Goal: Register for event/course

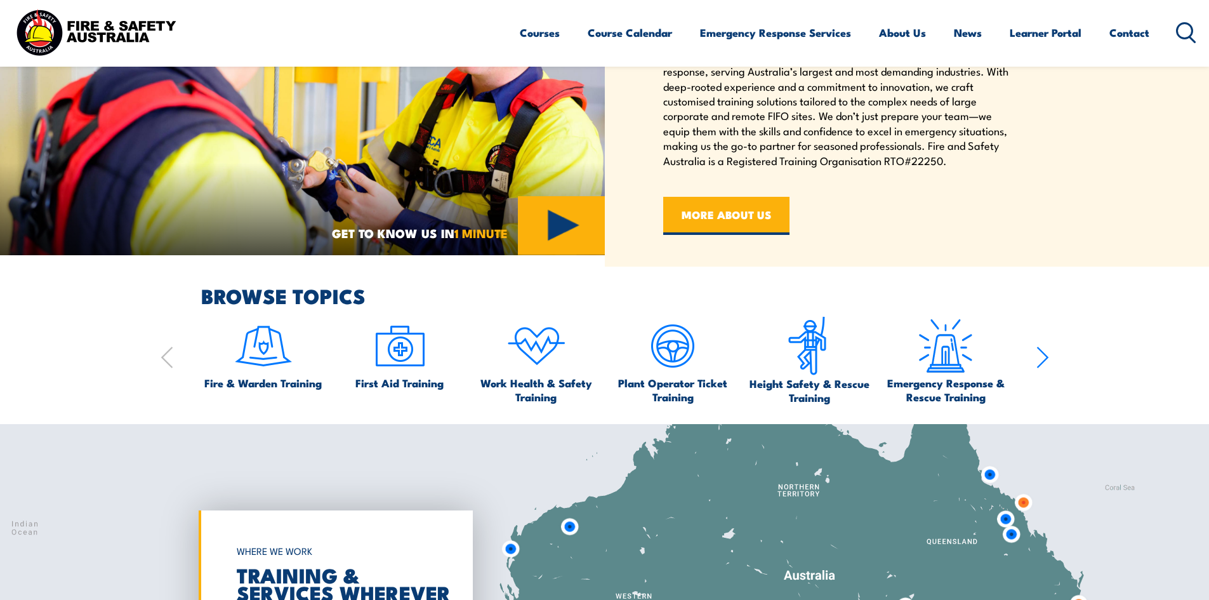
scroll to position [825, 0]
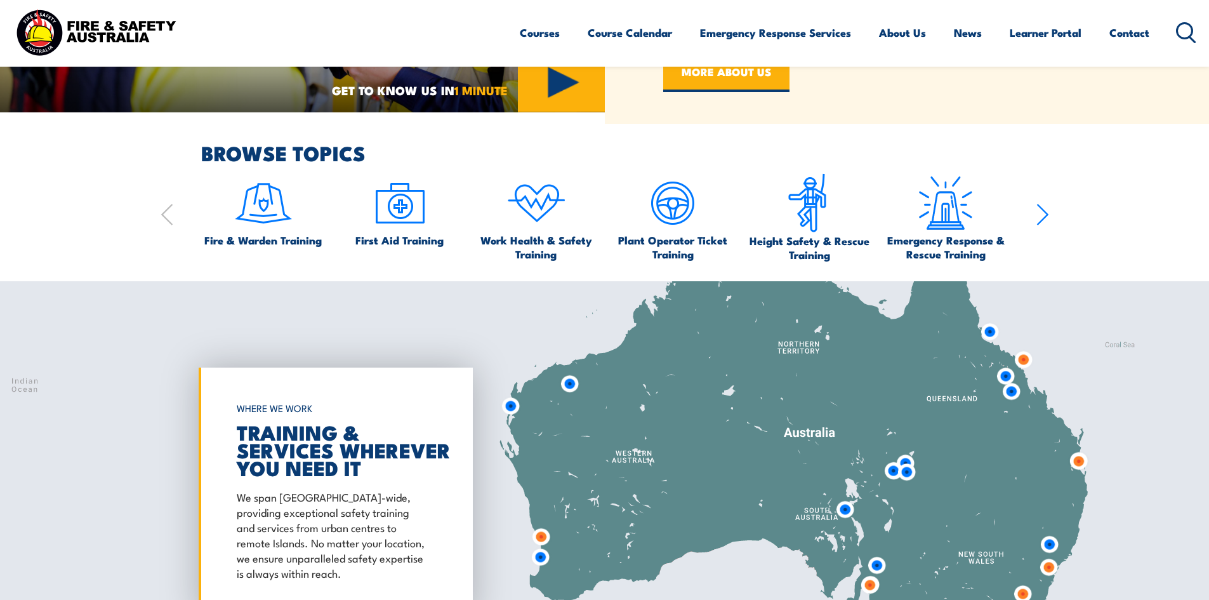
click at [1042, 213] on icon "button" at bounding box center [1043, 214] width 13 height 25
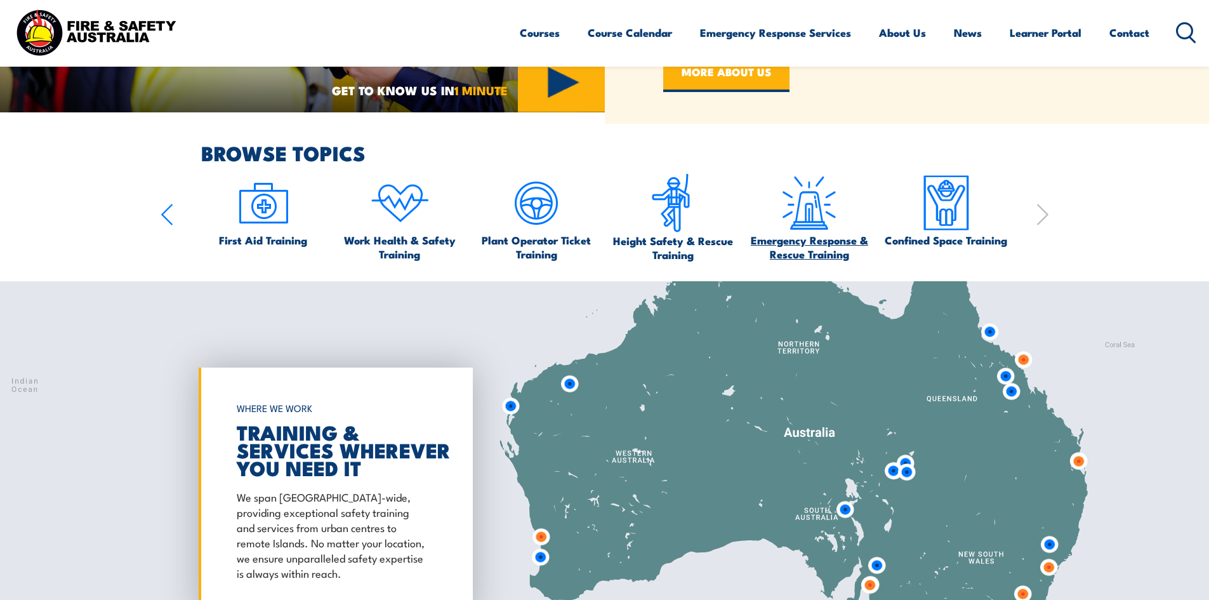
click at [795, 219] on img at bounding box center [810, 203] width 60 height 60
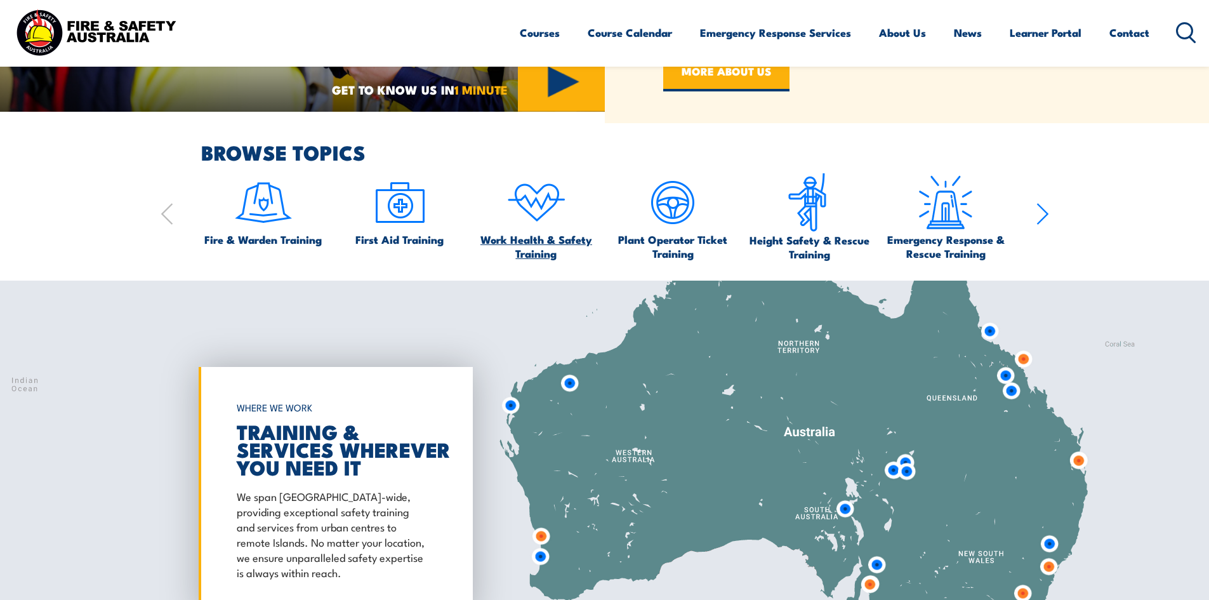
click at [531, 208] on img at bounding box center [537, 203] width 60 height 60
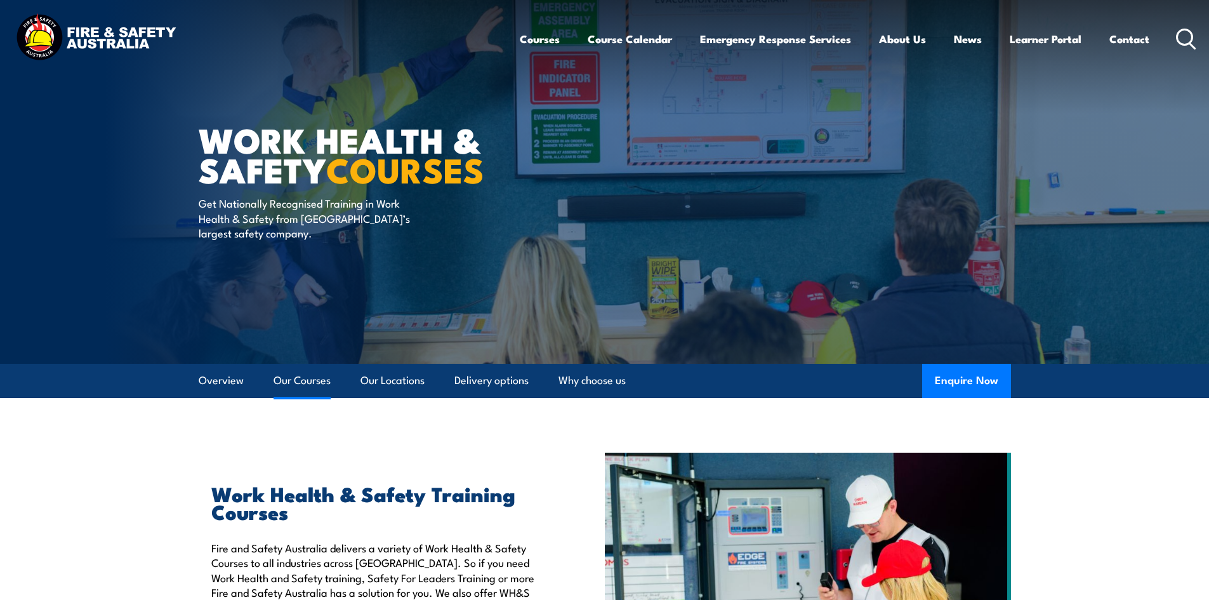
click at [288, 385] on link "Our Courses" at bounding box center [302, 381] width 57 height 34
click at [227, 380] on link "Overview" at bounding box center [221, 381] width 45 height 34
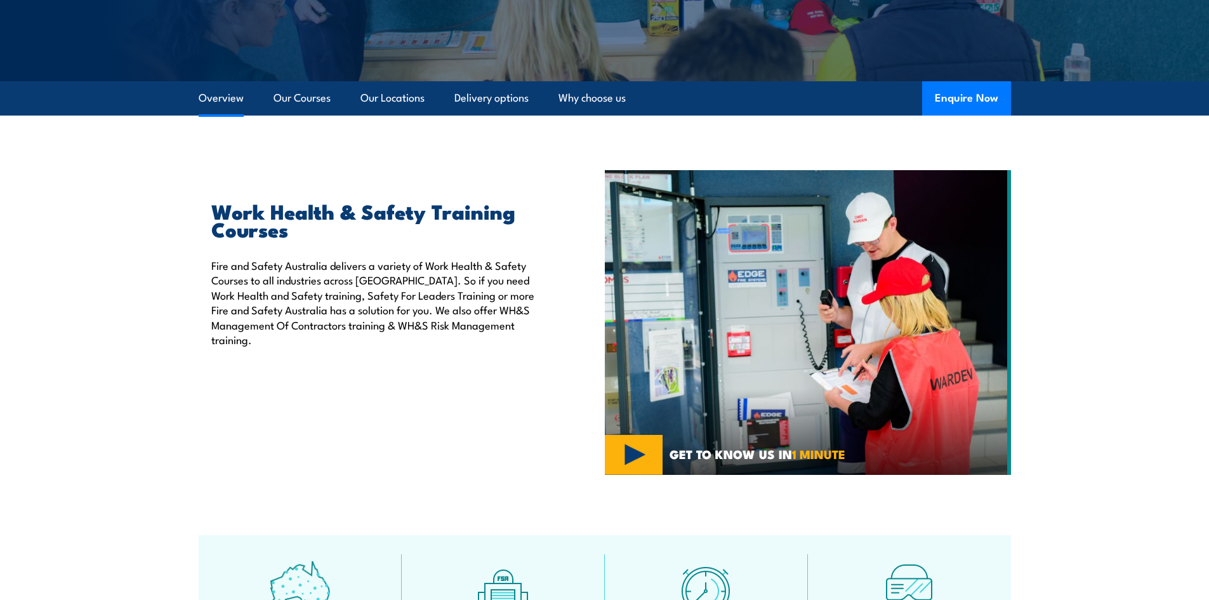
scroll to position [319, 0]
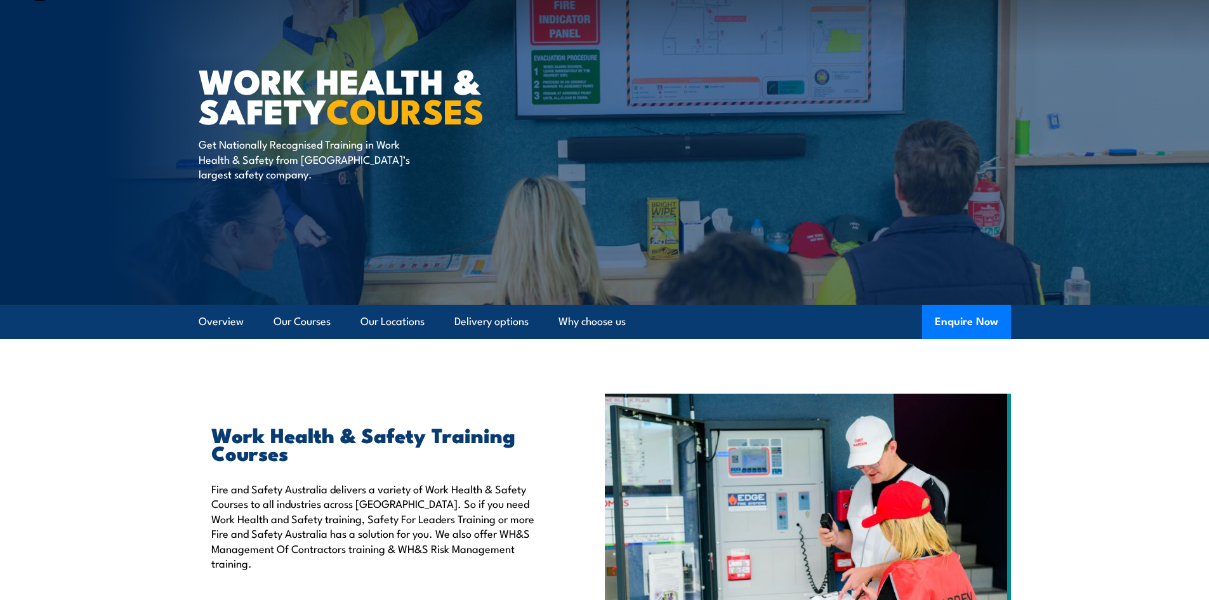
scroll to position [60, 0]
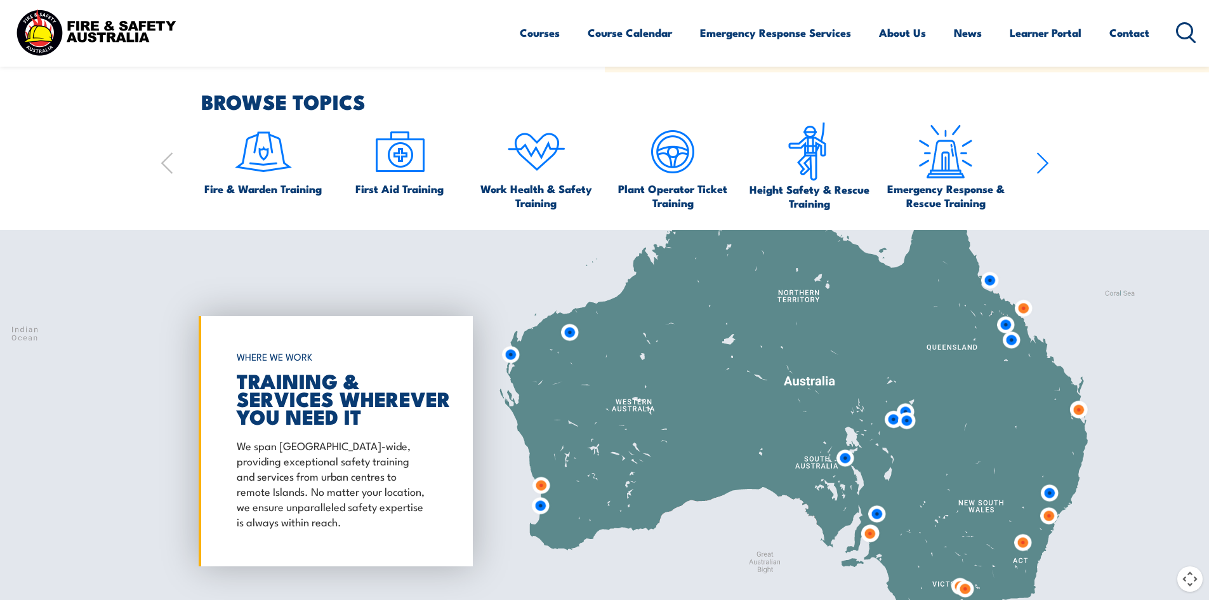
scroll to position [889, 0]
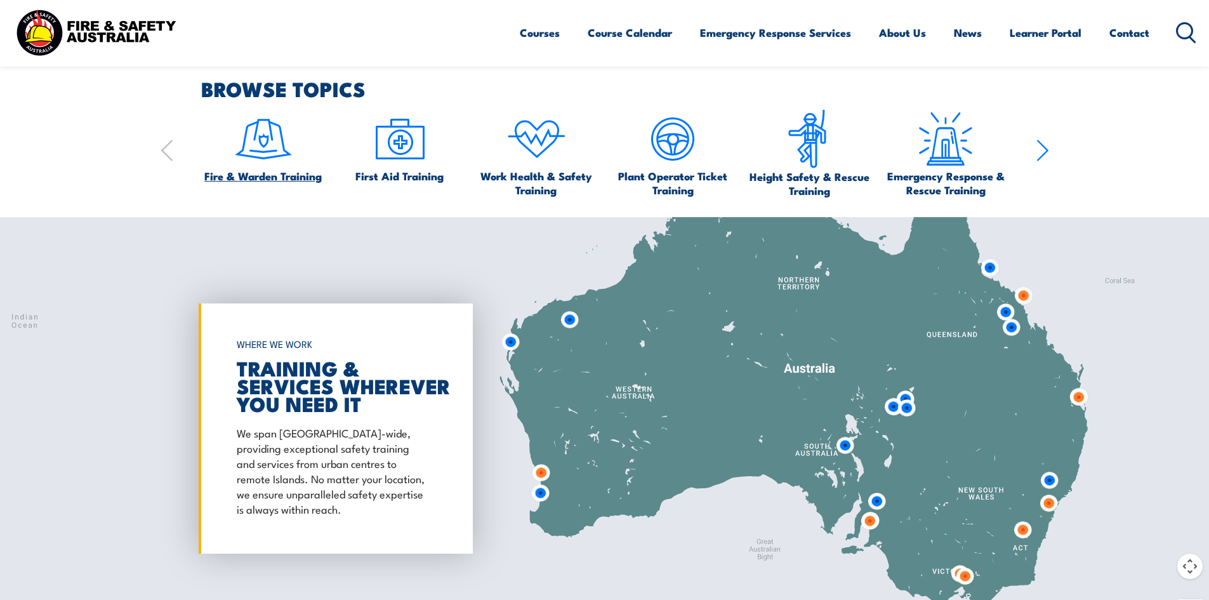
click at [263, 140] on img at bounding box center [264, 139] width 60 height 60
click at [260, 180] on span "Fire & Warden Training" at bounding box center [262, 176] width 117 height 14
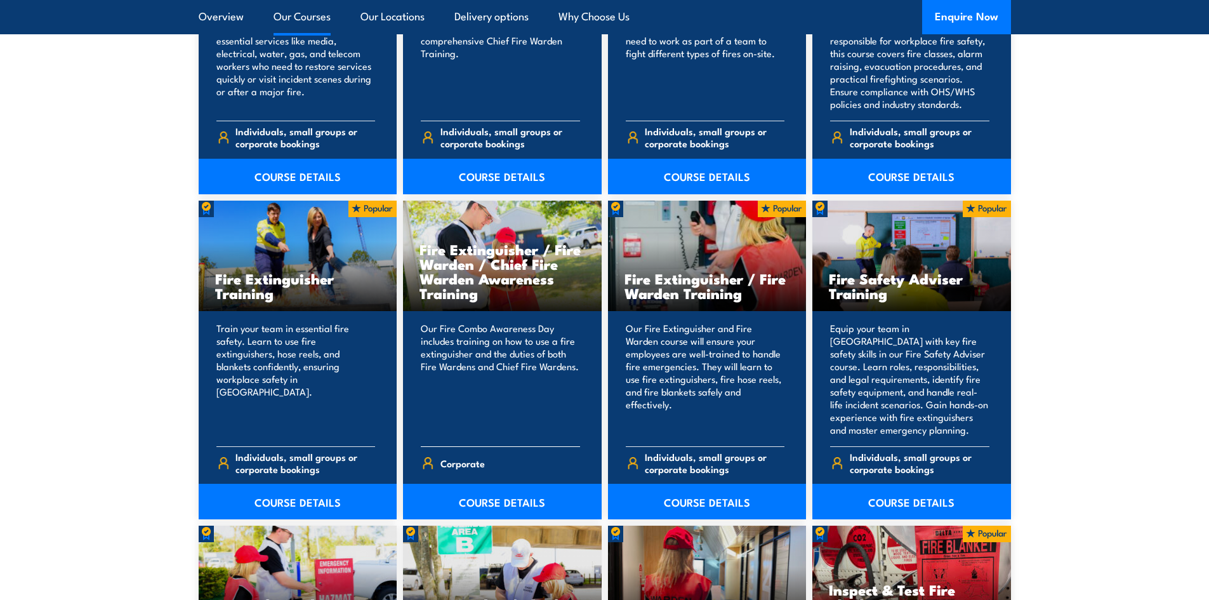
scroll to position [1206, 0]
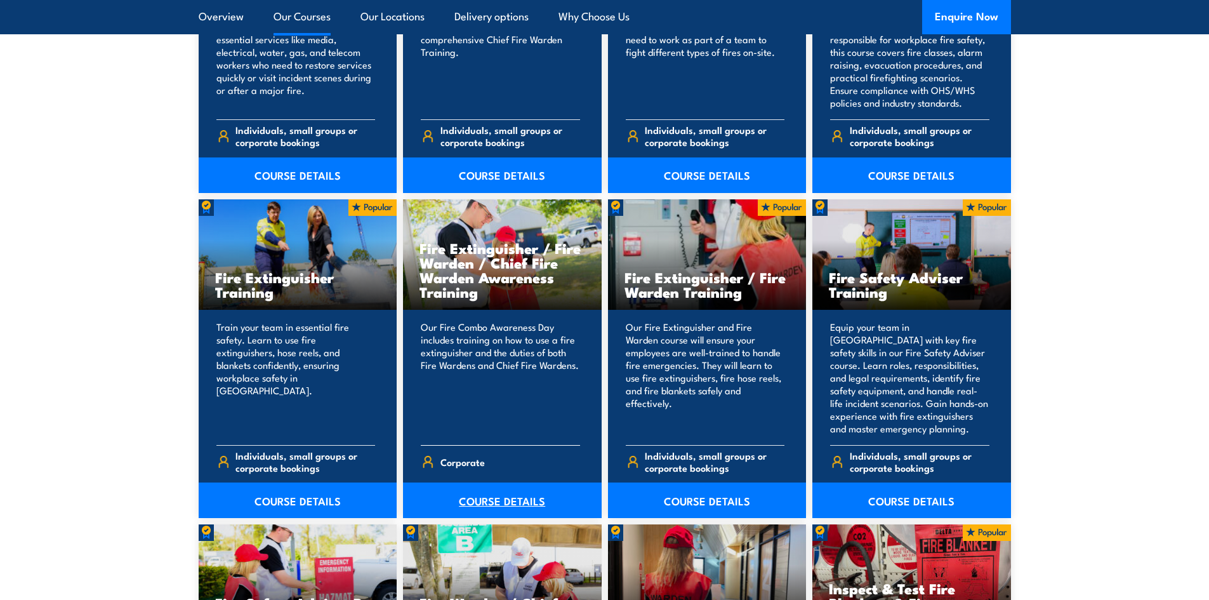
click at [484, 498] on link "COURSE DETAILS" at bounding box center [502, 500] width 199 height 36
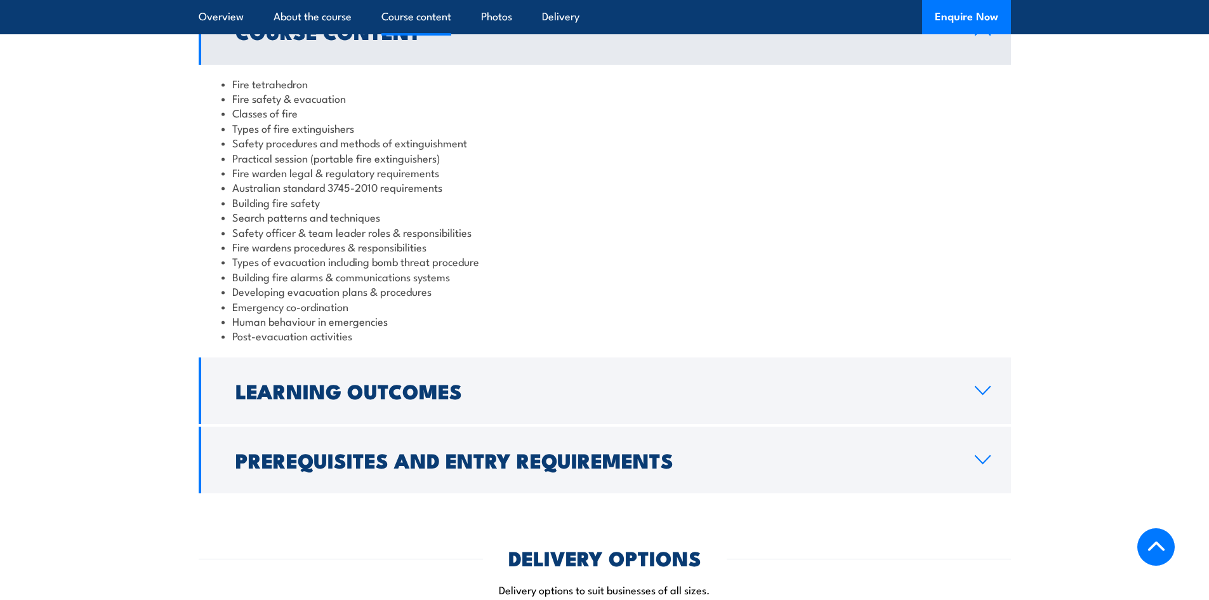
scroll to position [1143, 0]
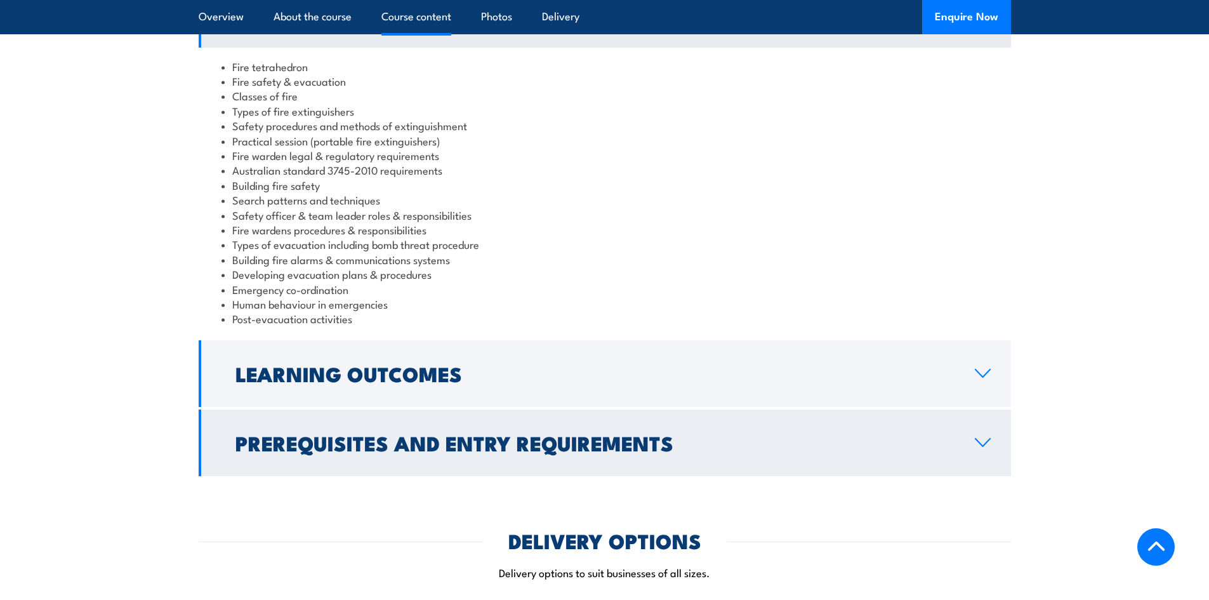
click at [344, 434] on h2 "Prerequisites and Entry Requirements" at bounding box center [595, 443] width 719 height 18
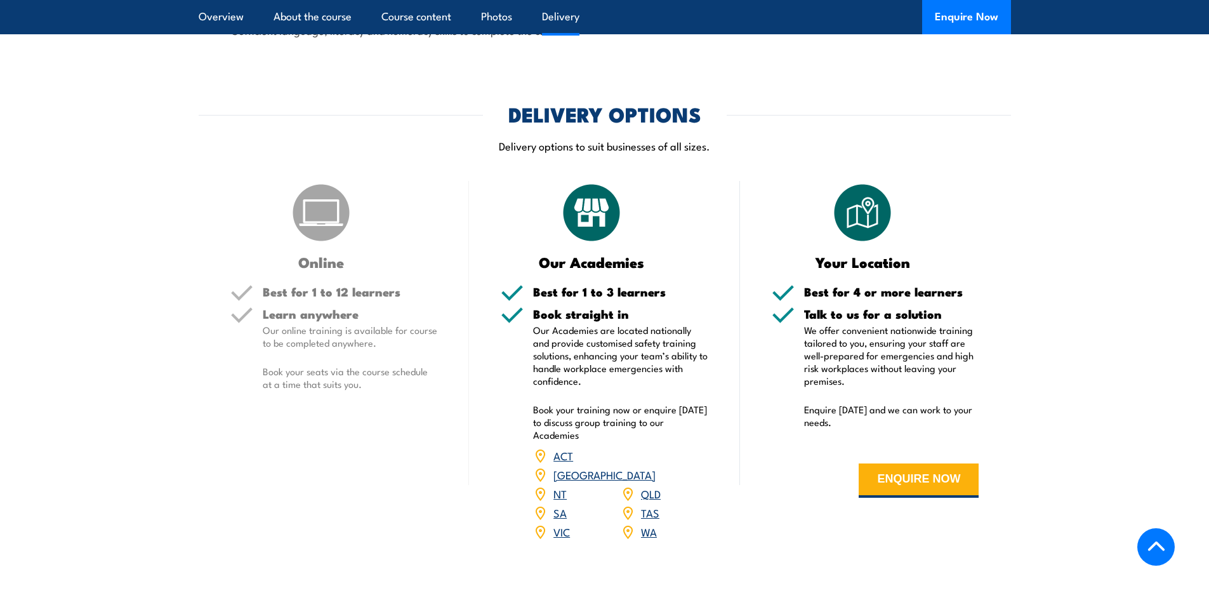
scroll to position [1397, 0]
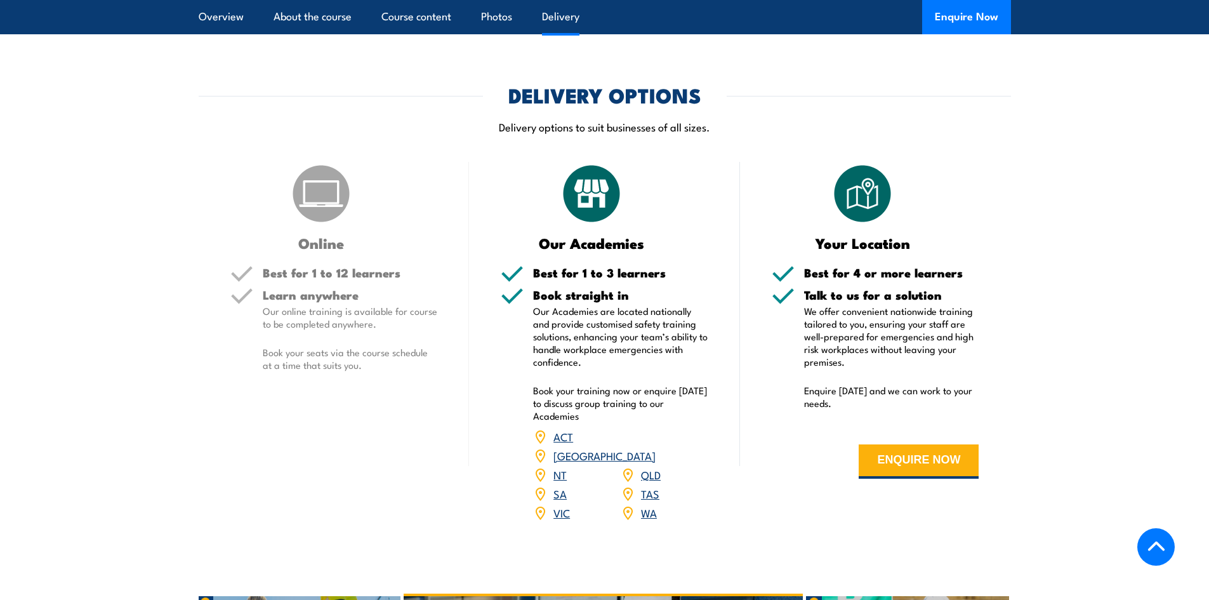
click at [562, 505] on link "VIC" at bounding box center [562, 512] width 17 height 15
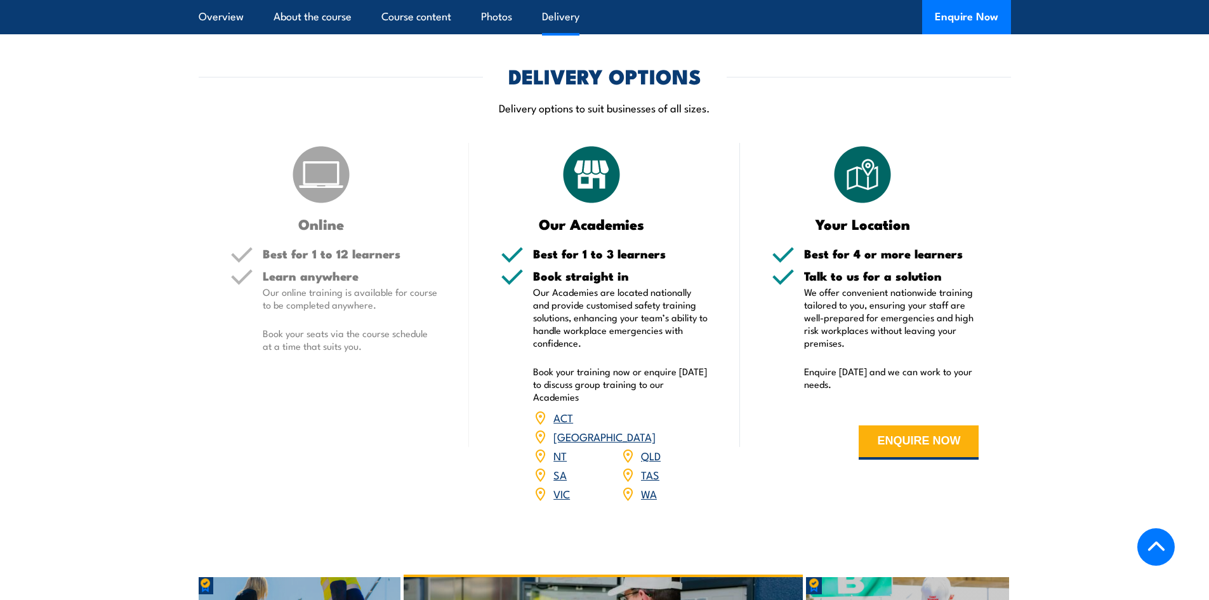
scroll to position [1587, 0]
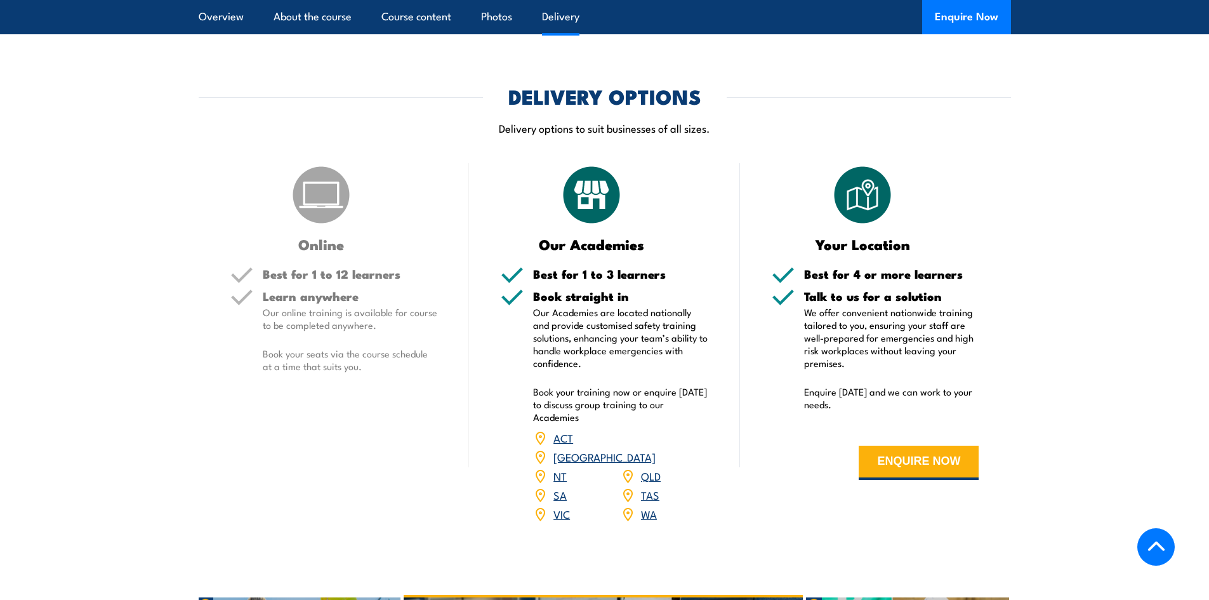
click at [557, 506] on link "VIC" at bounding box center [562, 513] width 17 height 15
click at [561, 506] on link "VIC" at bounding box center [562, 513] width 17 height 15
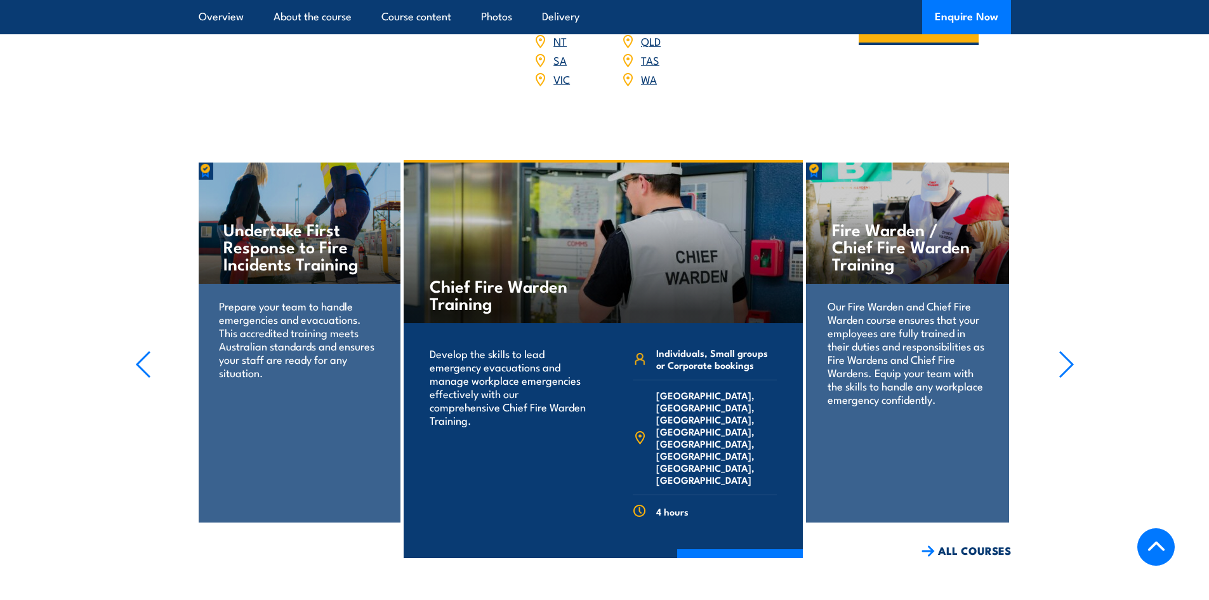
scroll to position [2031, 0]
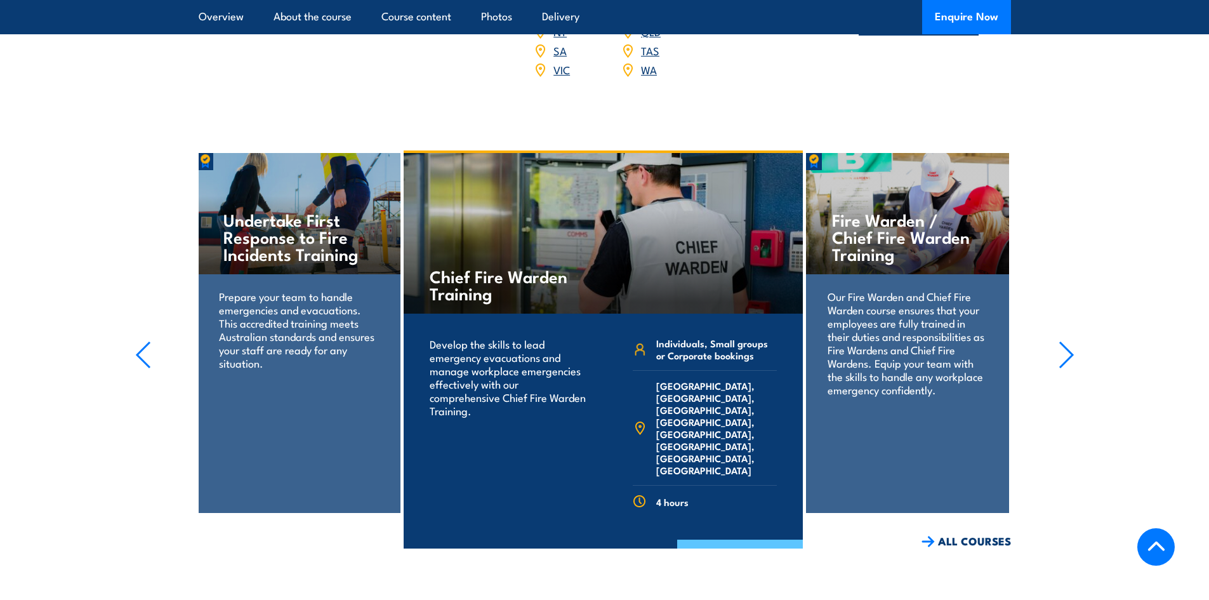
click at [730, 540] on link "COURSE DETAILS" at bounding box center [740, 556] width 126 height 33
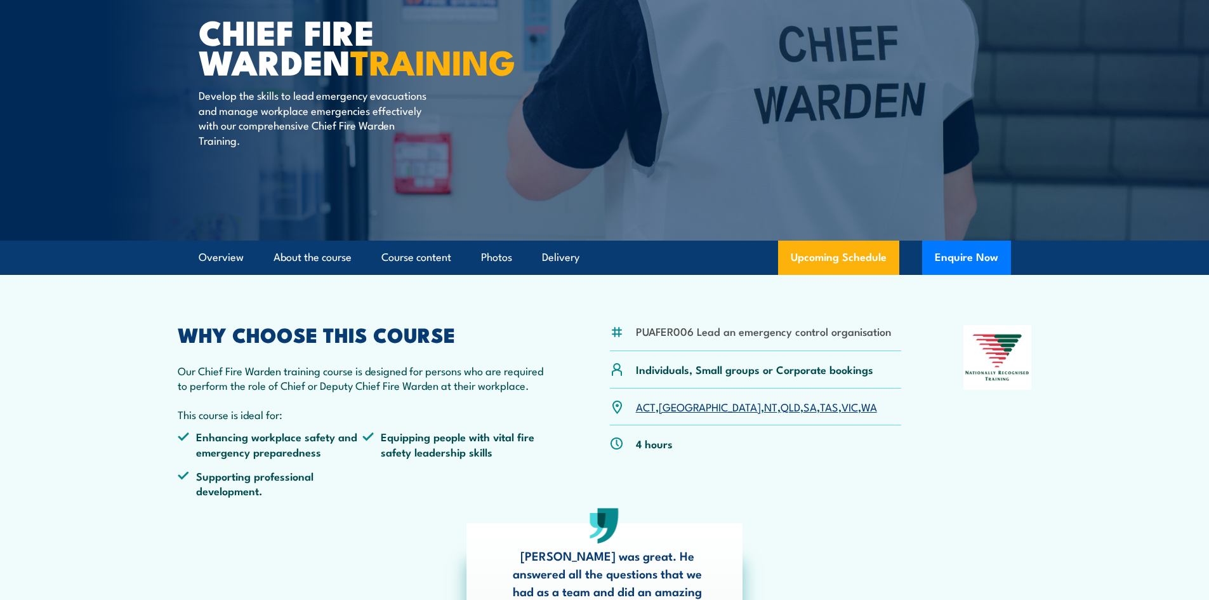
scroll to position [127, 0]
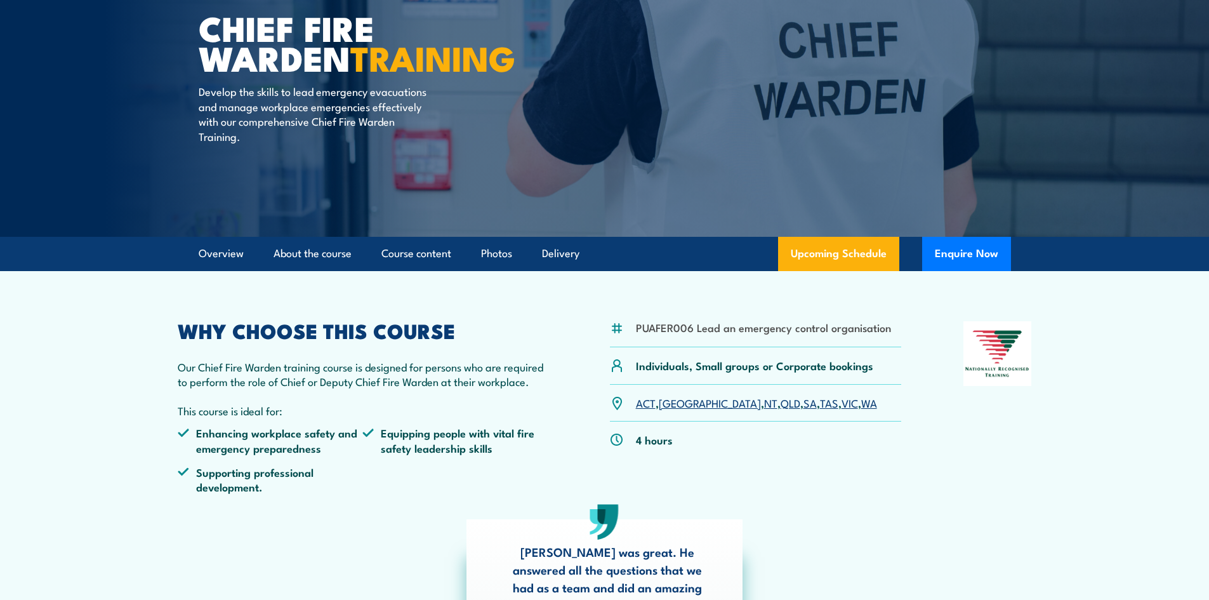
click at [842, 407] on link "VIC" at bounding box center [850, 402] width 17 height 15
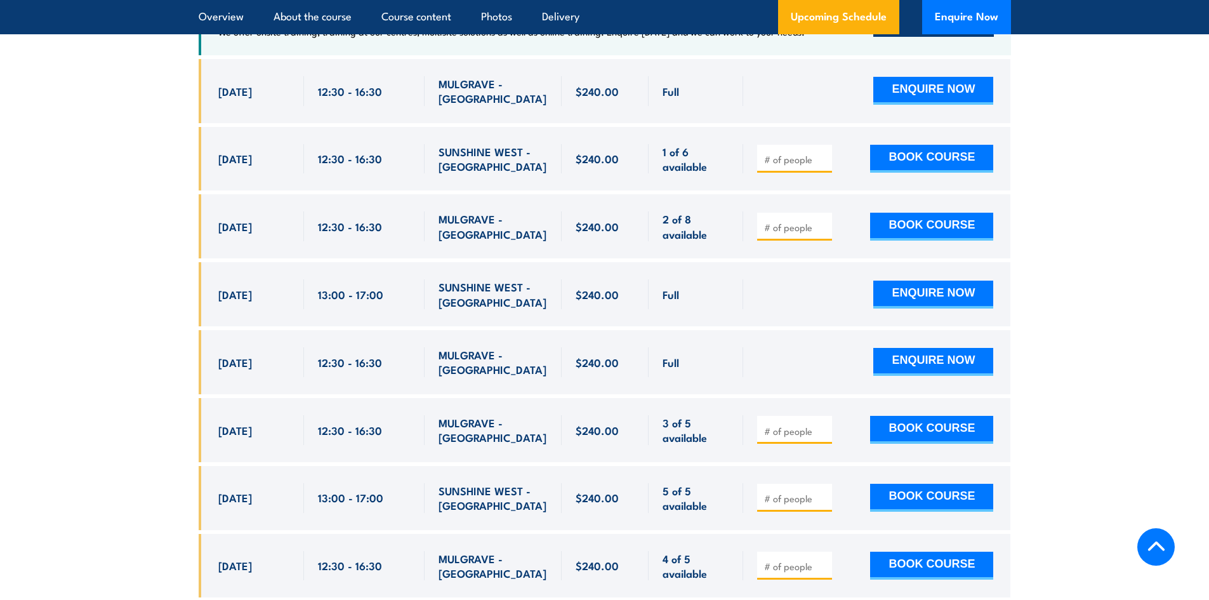
scroll to position [2391, 0]
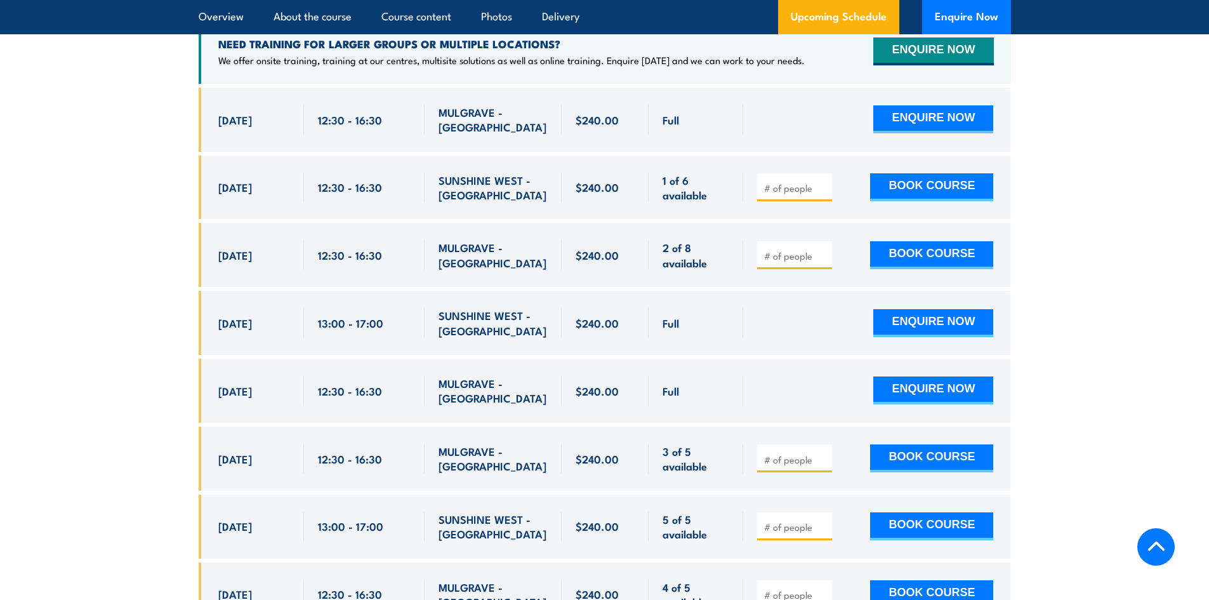
click at [801, 588] on input "number" at bounding box center [795, 594] width 63 height 13
type input "1"
click at [884, 580] on button "BOOK COURSE" at bounding box center [931, 594] width 123 height 28
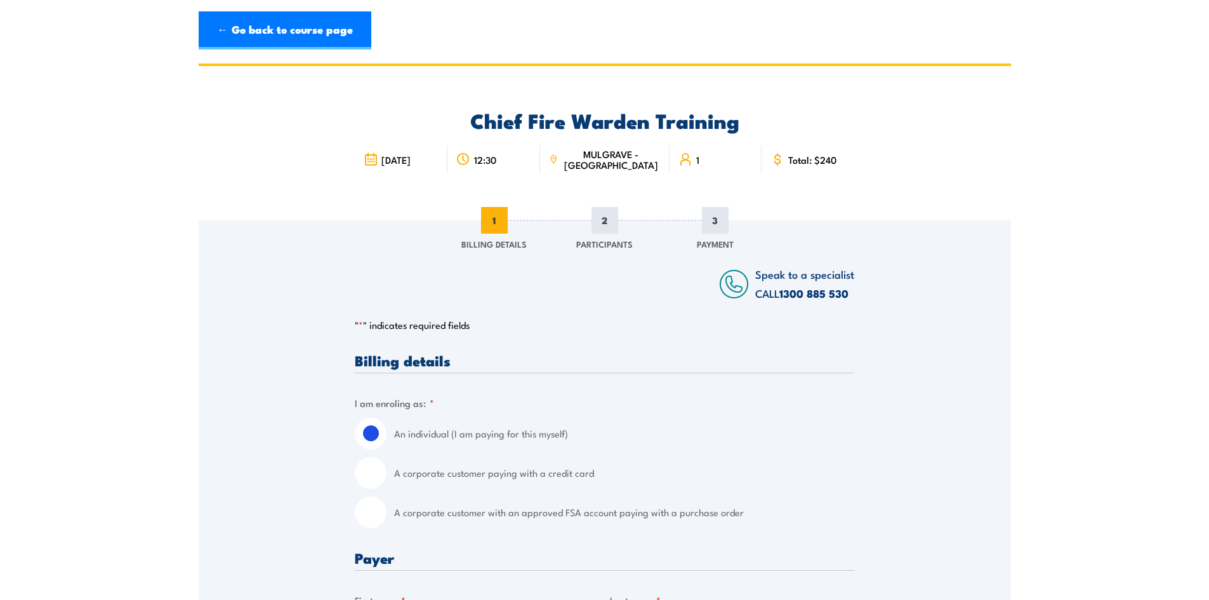
click at [382, 513] on input "A corporate customer with an approved FSA account paying with a purchase order" at bounding box center [371, 512] width 32 height 32
radio input "true"
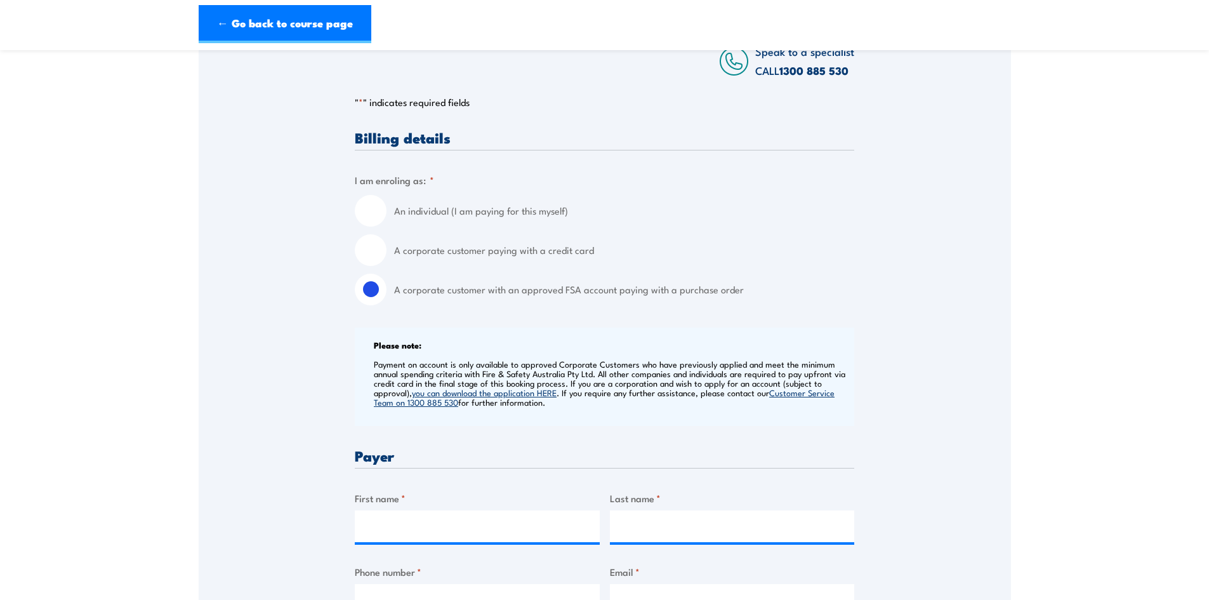
scroll to position [254, 0]
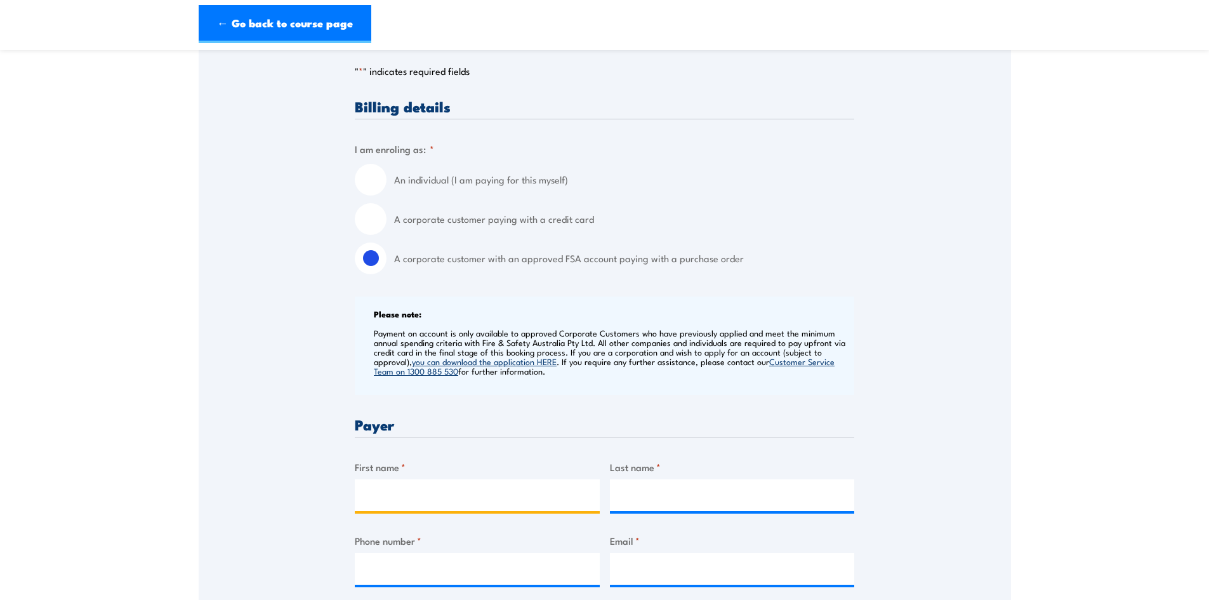
click at [383, 494] on input "First name *" at bounding box center [477, 495] width 245 height 32
type input "Robyn"
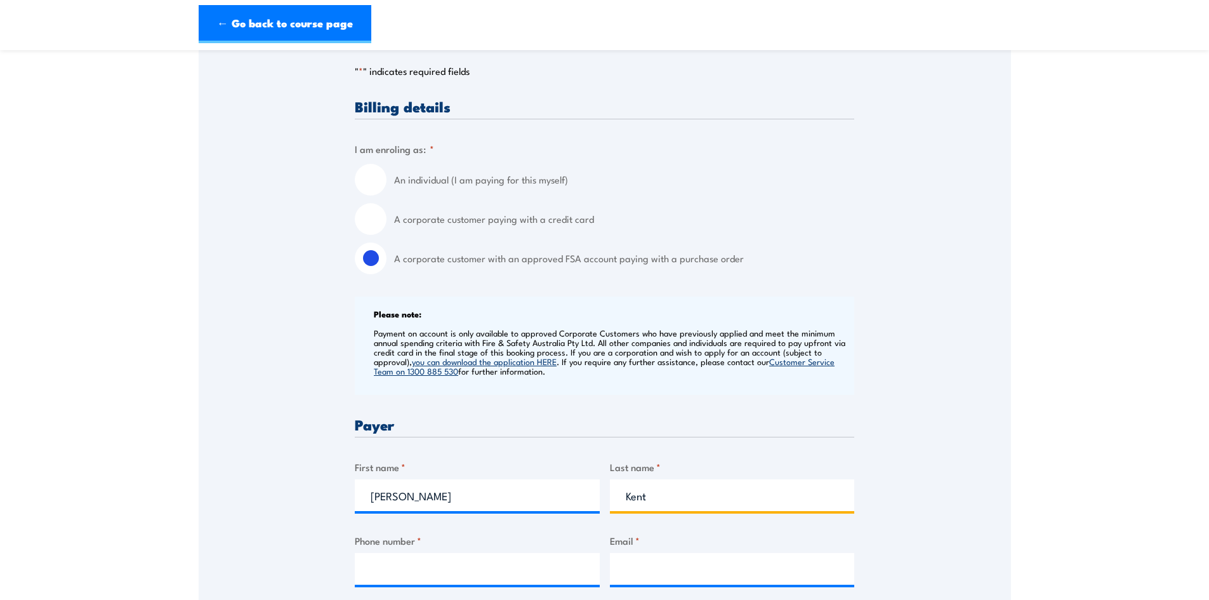
type input "Kent"
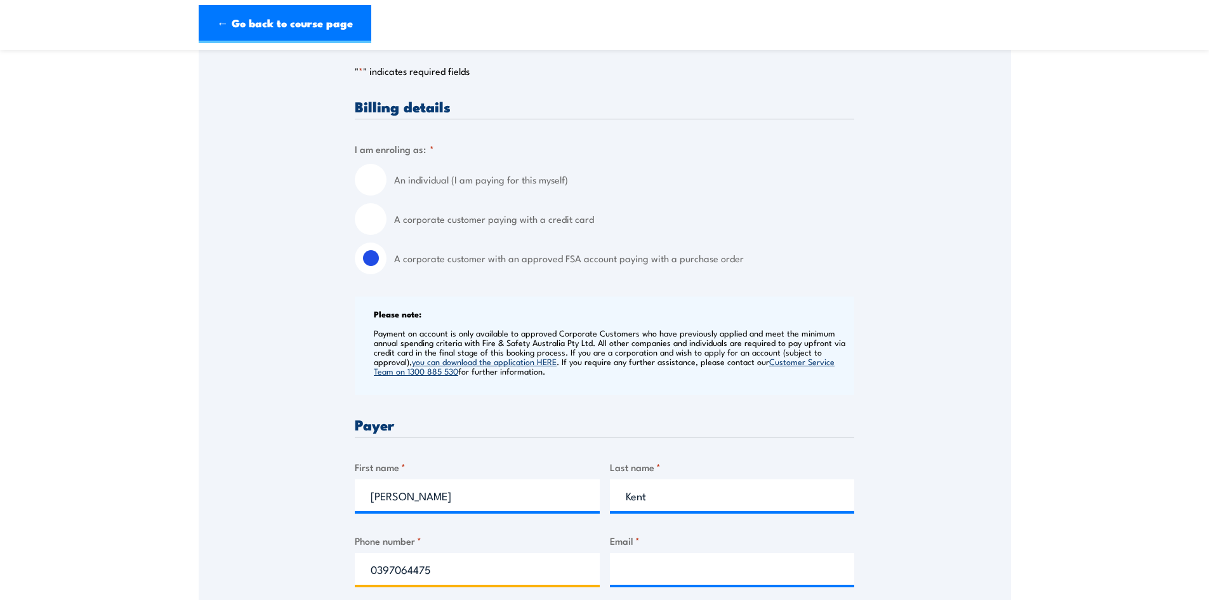
type input "0397064475"
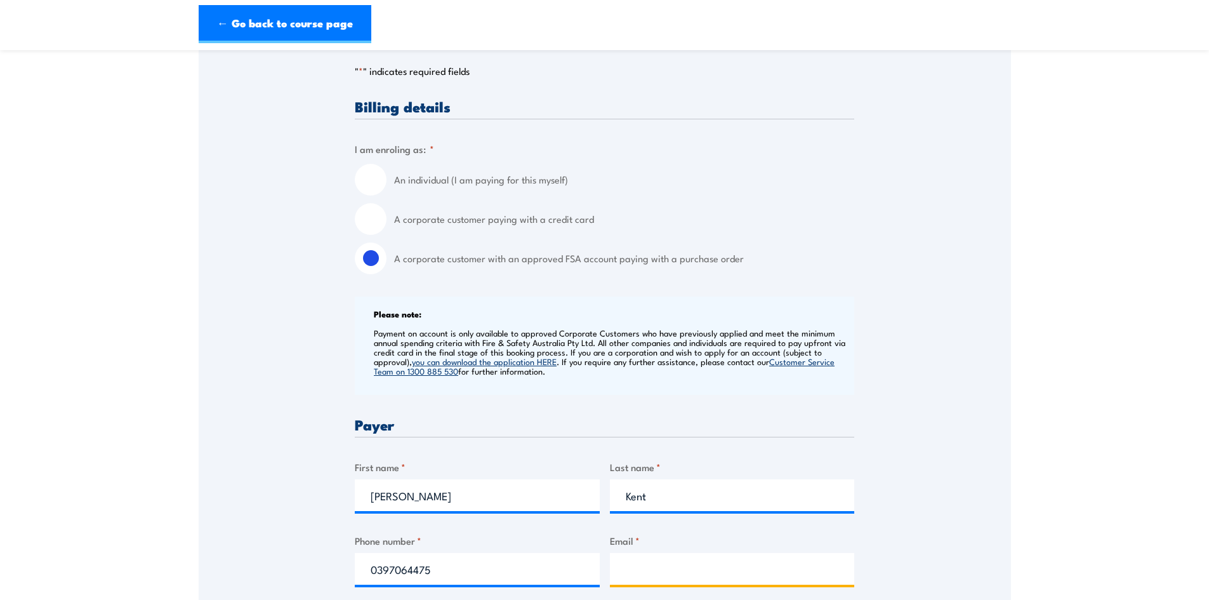
click at [632, 568] on input "Email *" at bounding box center [732, 569] width 245 height 32
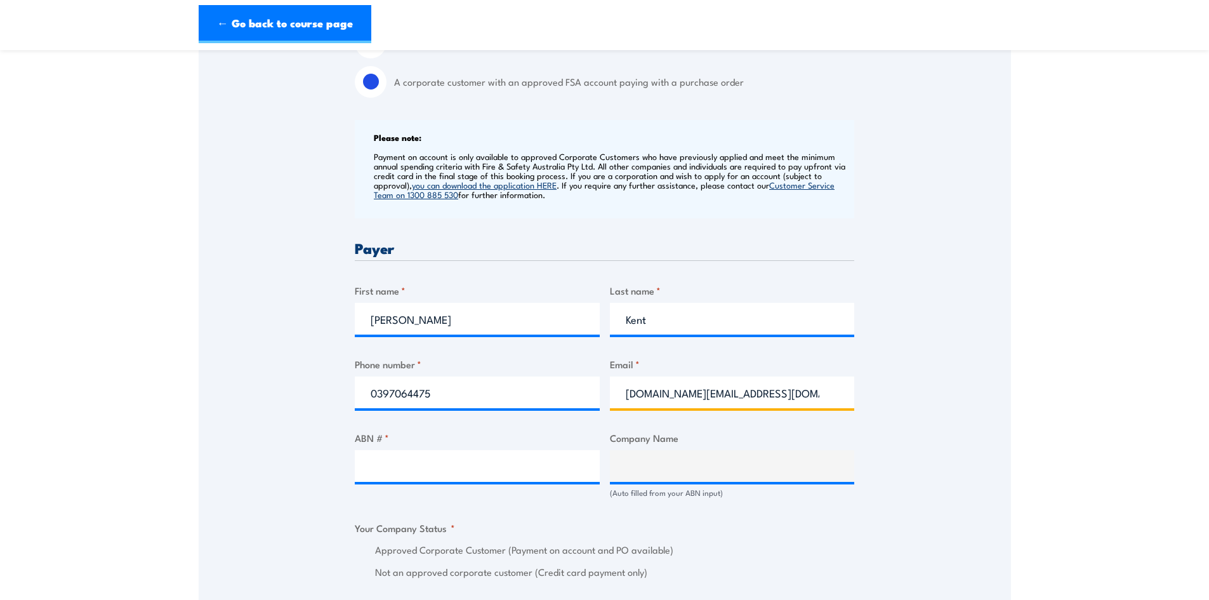
scroll to position [444, 0]
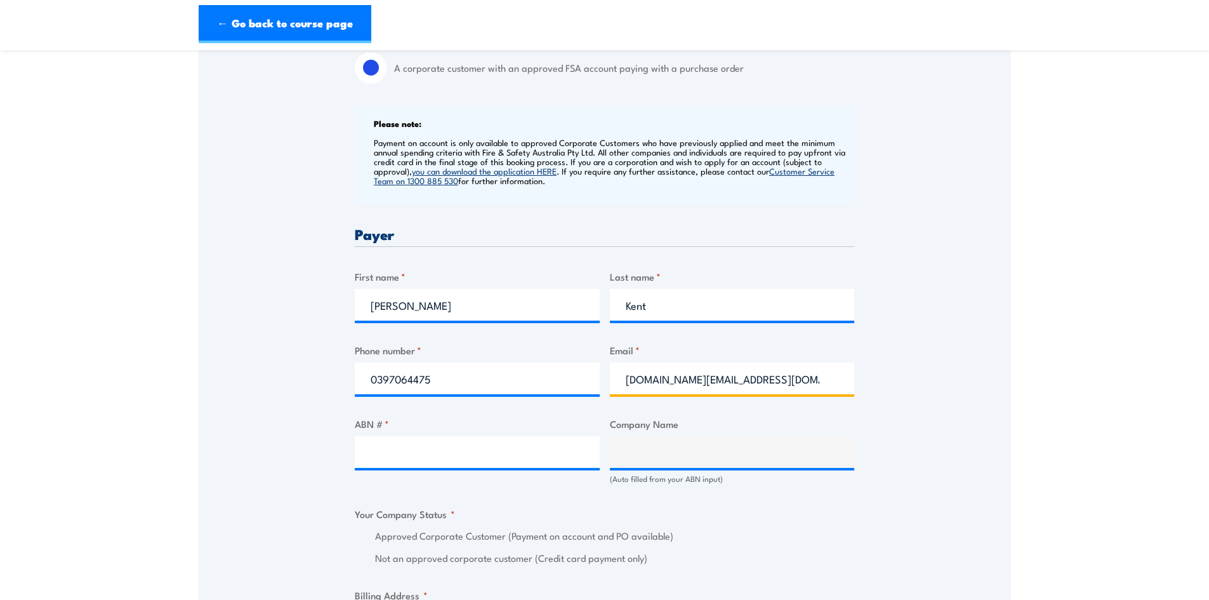
type input "accounts.au@4implus.com"
click at [425, 447] on input "ABN # *" at bounding box center [477, 452] width 245 height 32
type input "39616283160"
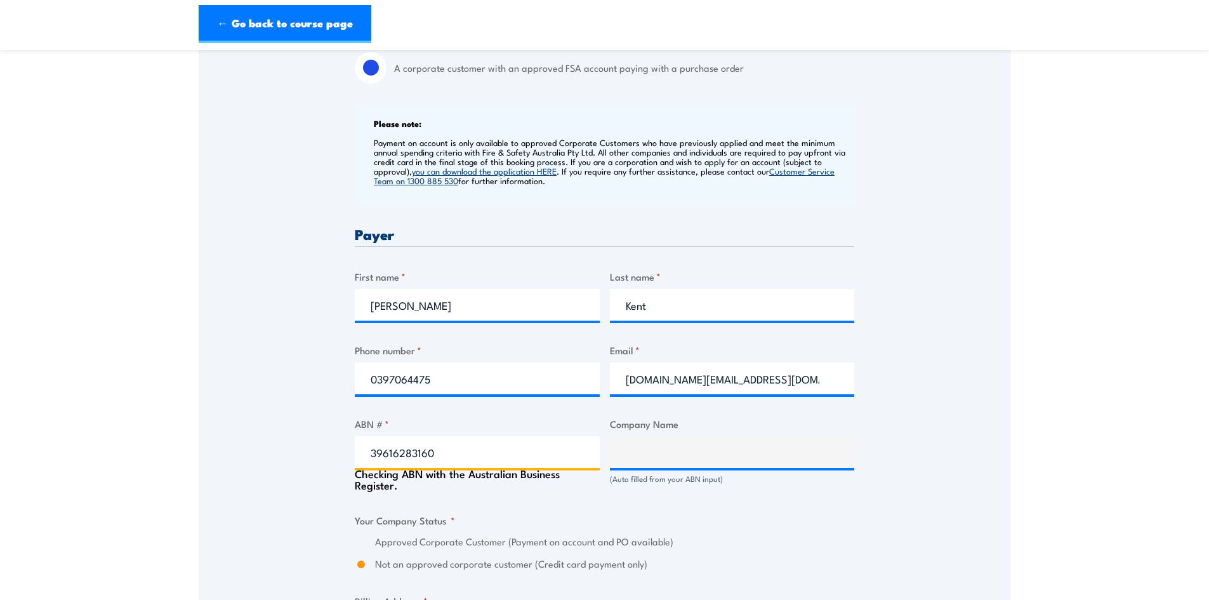
type input "IMPLUS AUSTRALIA PTY LIMITED"
radio input "true"
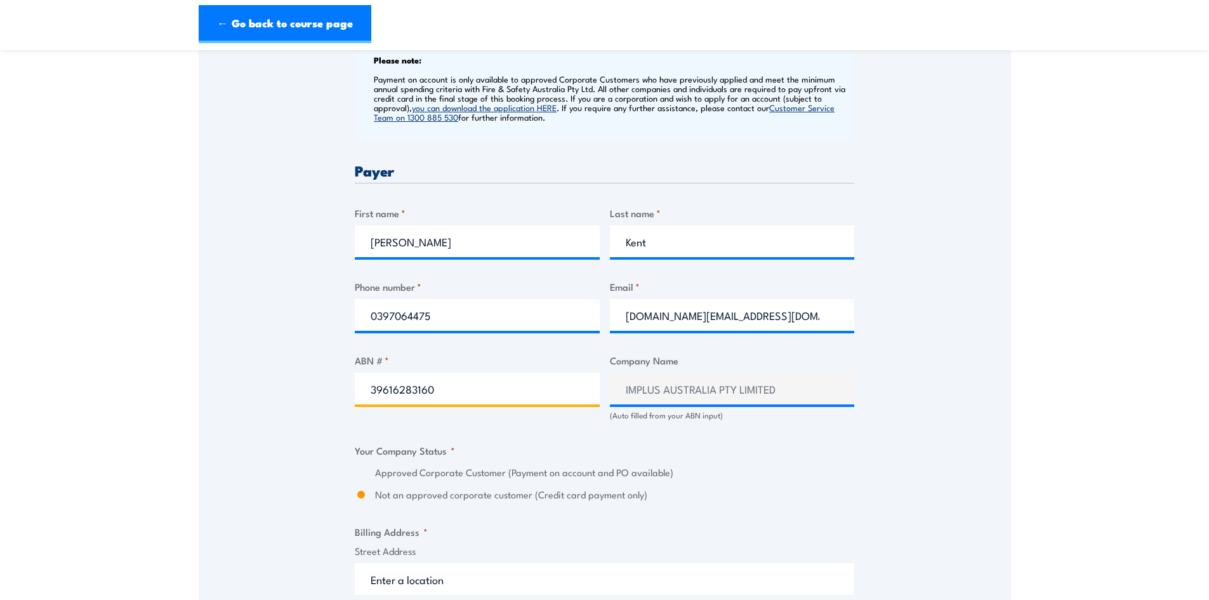
scroll to position [571, 0]
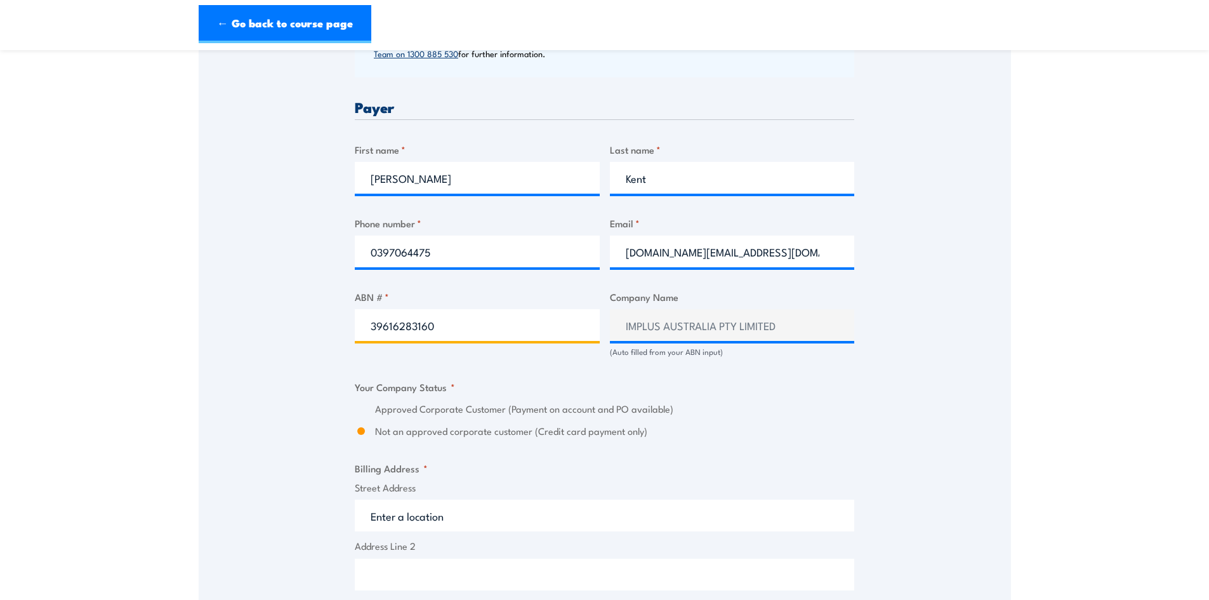
type input "39616283160"
click at [433, 505] on span "Street Address" at bounding box center [604, 506] width 507 height 51
type input "8-10 Villas Road, Dandenong South VIC, Australia"
type input "8-10 Villas Rd"
type input "Dandenong South"
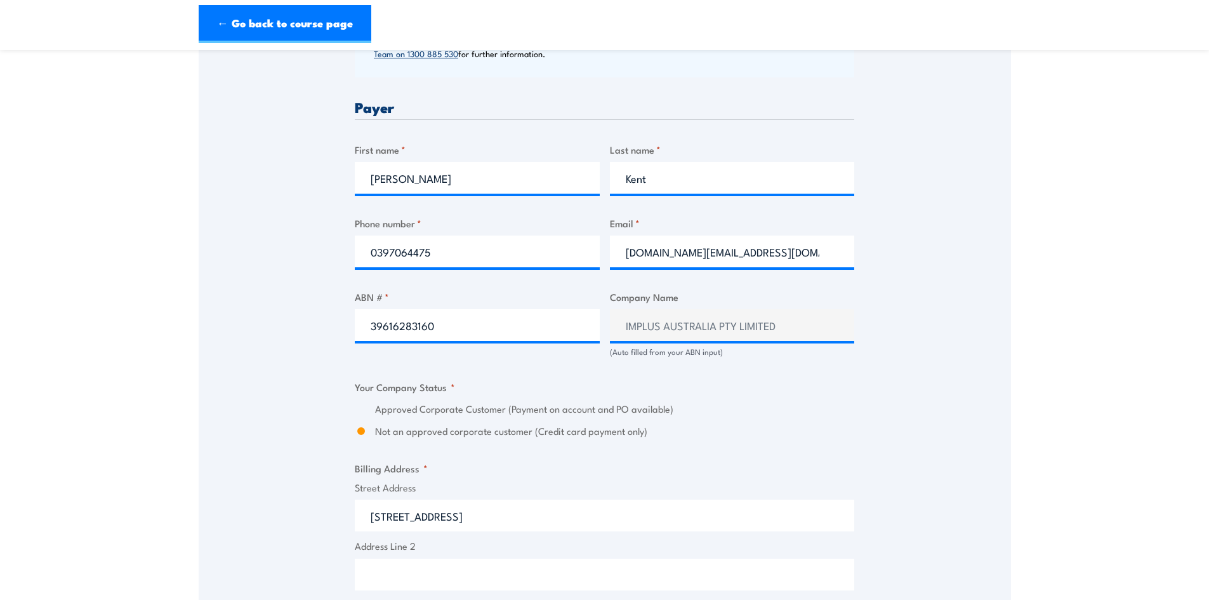
type input "Victoria"
type input "3175"
select select "Australia"
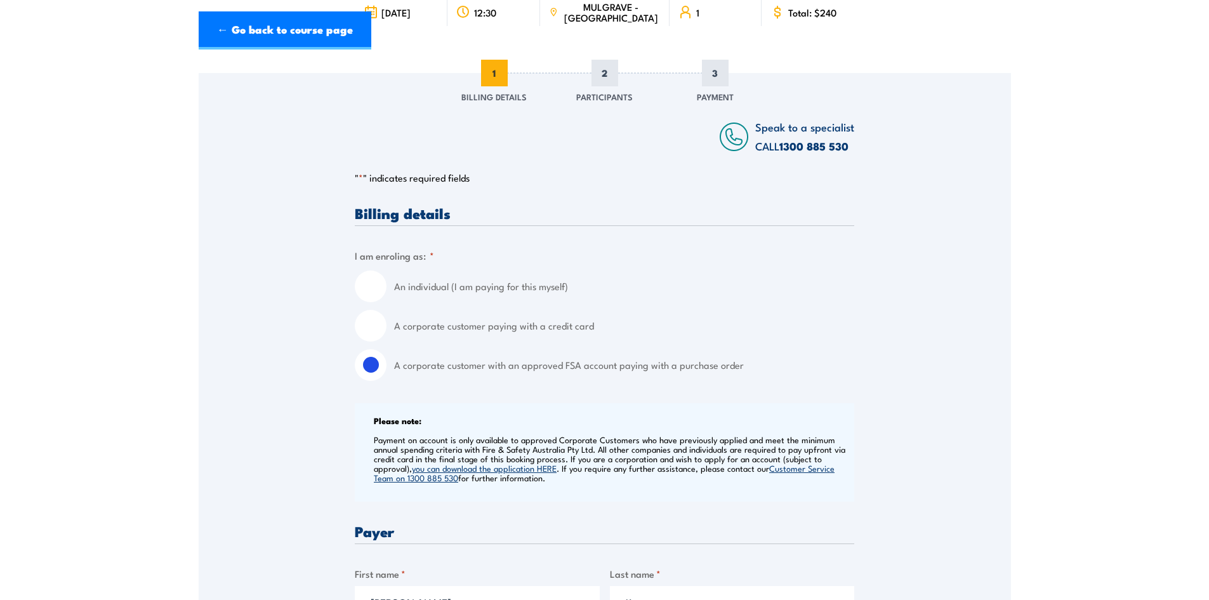
scroll to position [0, 0]
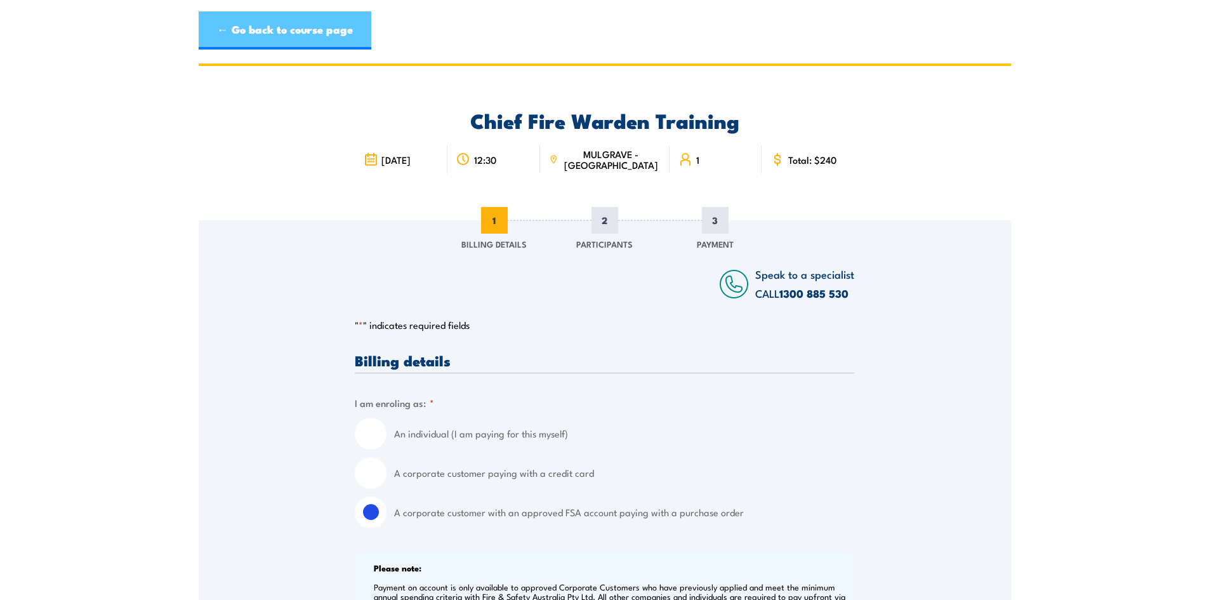
click at [241, 26] on link "← Go back to course page" at bounding box center [285, 30] width 173 height 38
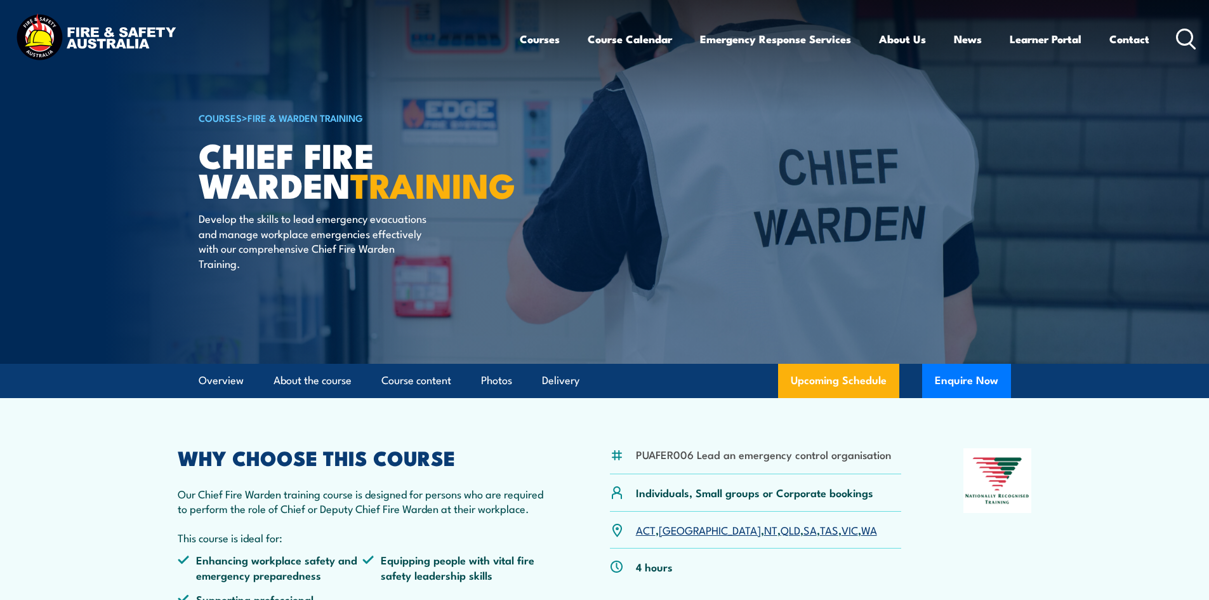
click at [289, 114] on link "Fire & Warden Training" at bounding box center [306, 117] width 116 height 14
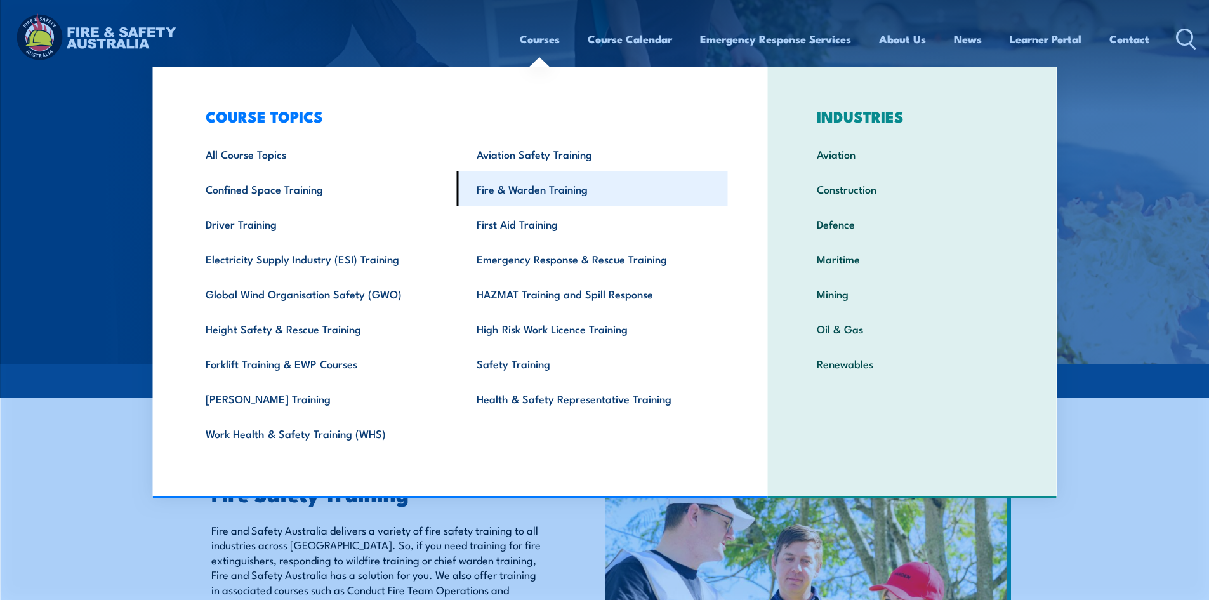
click at [526, 183] on link "Fire & Warden Training" at bounding box center [592, 188] width 271 height 35
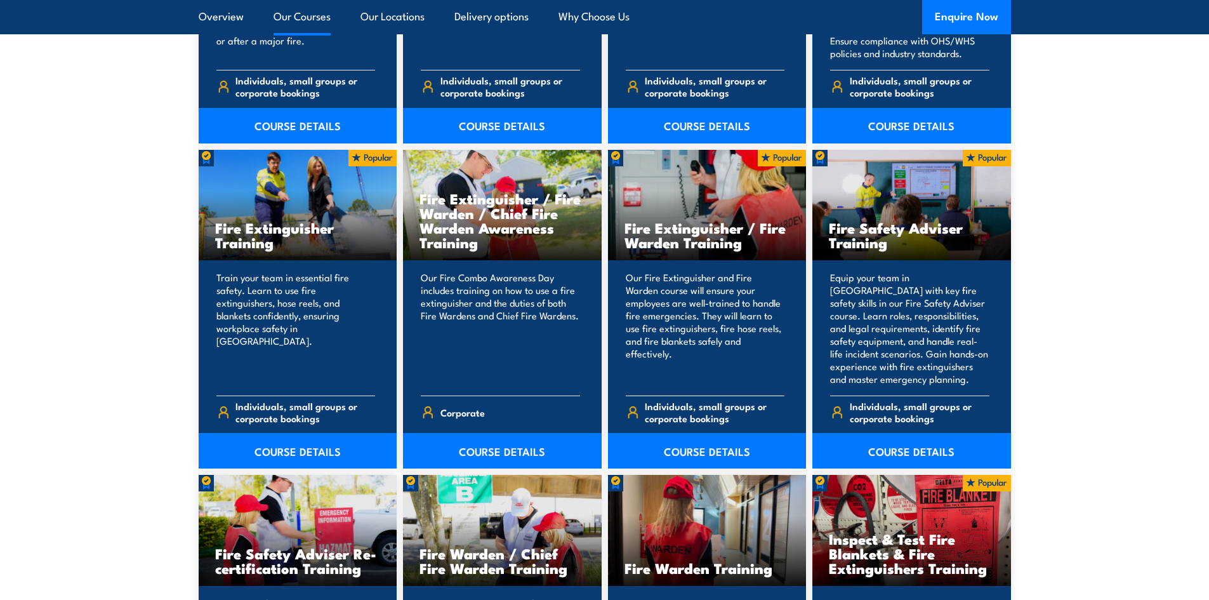
scroll to position [1270, 0]
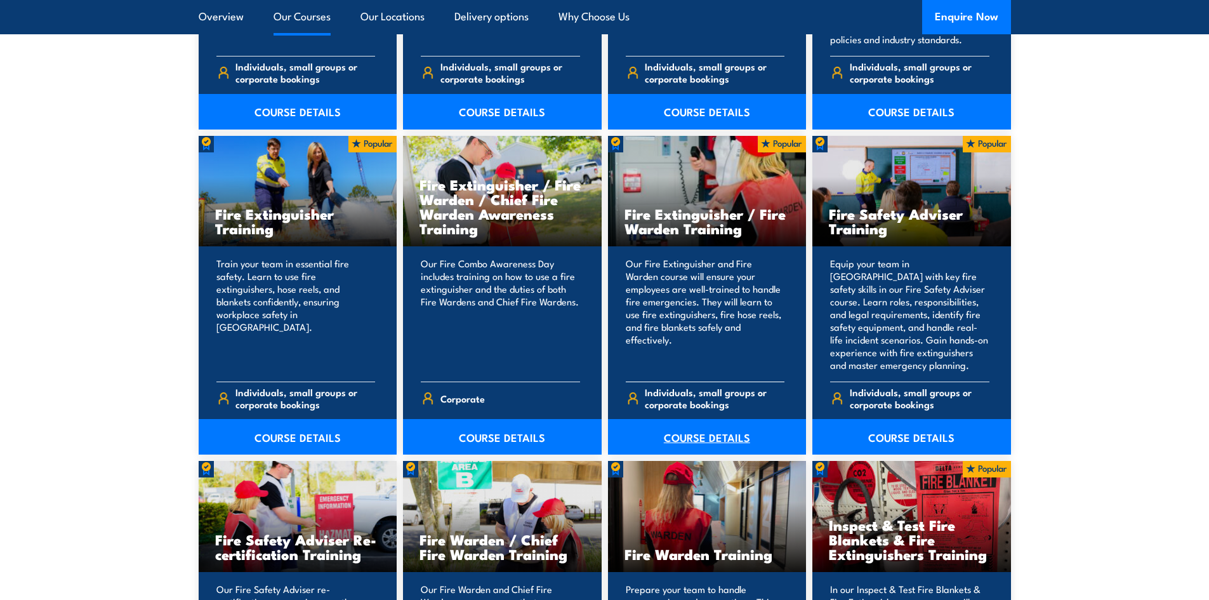
click at [707, 431] on link "COURSE DETAILS" at bounding box center [707, 437] width 199 height 36
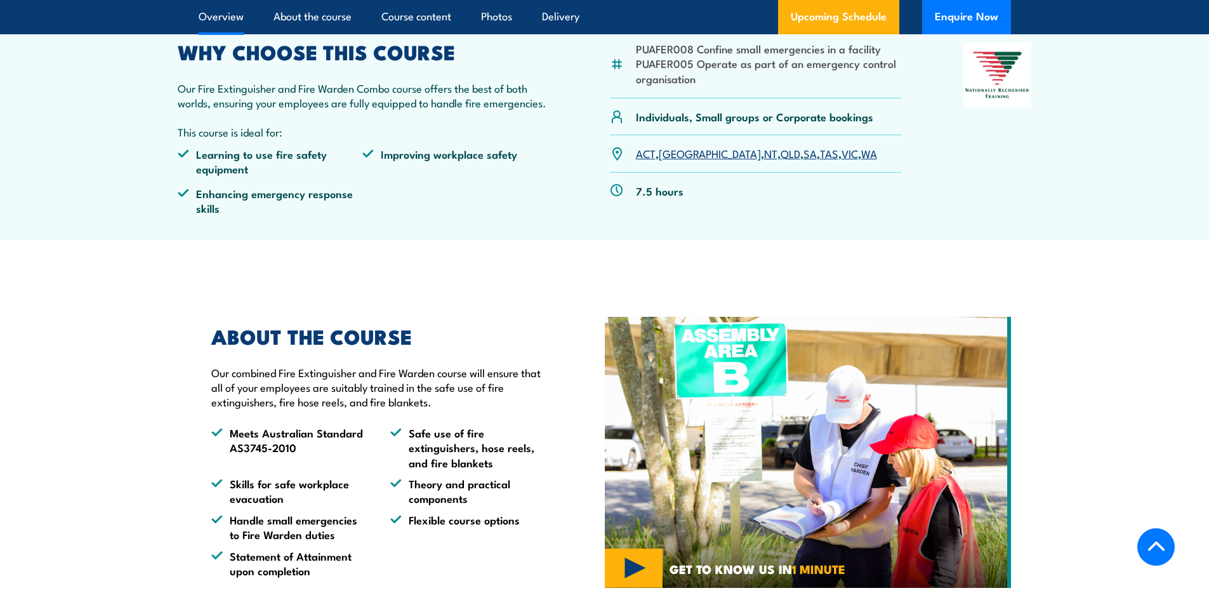
scroll to position [444, 0]
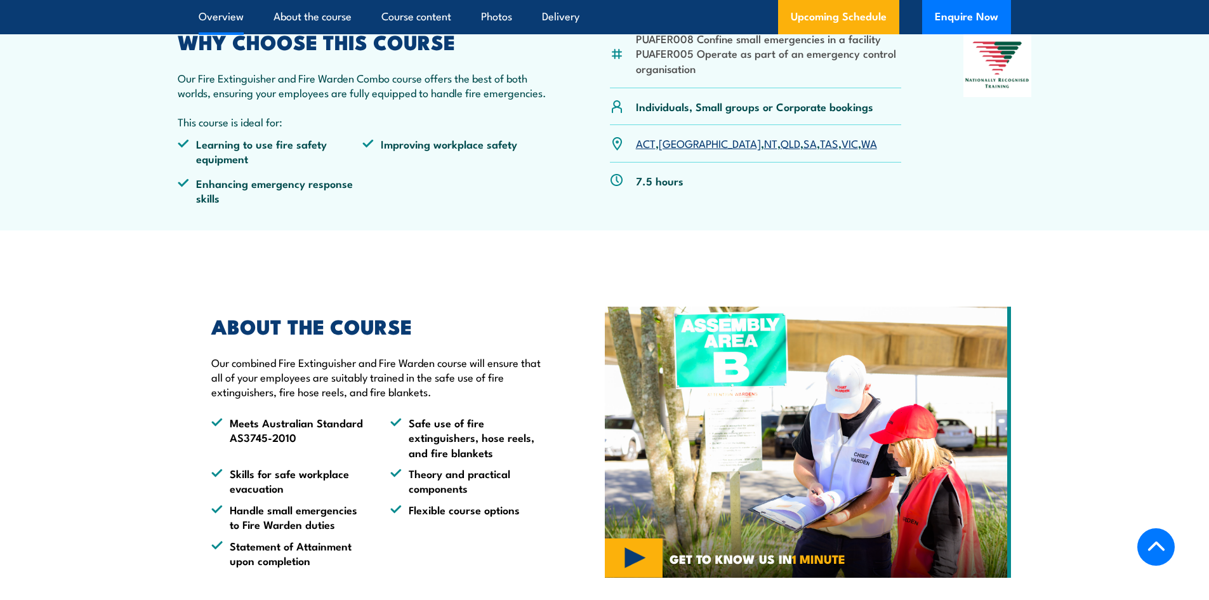
click at [842, 143] on link "VIC" at bounding box center [850, 142] width 17 height 15
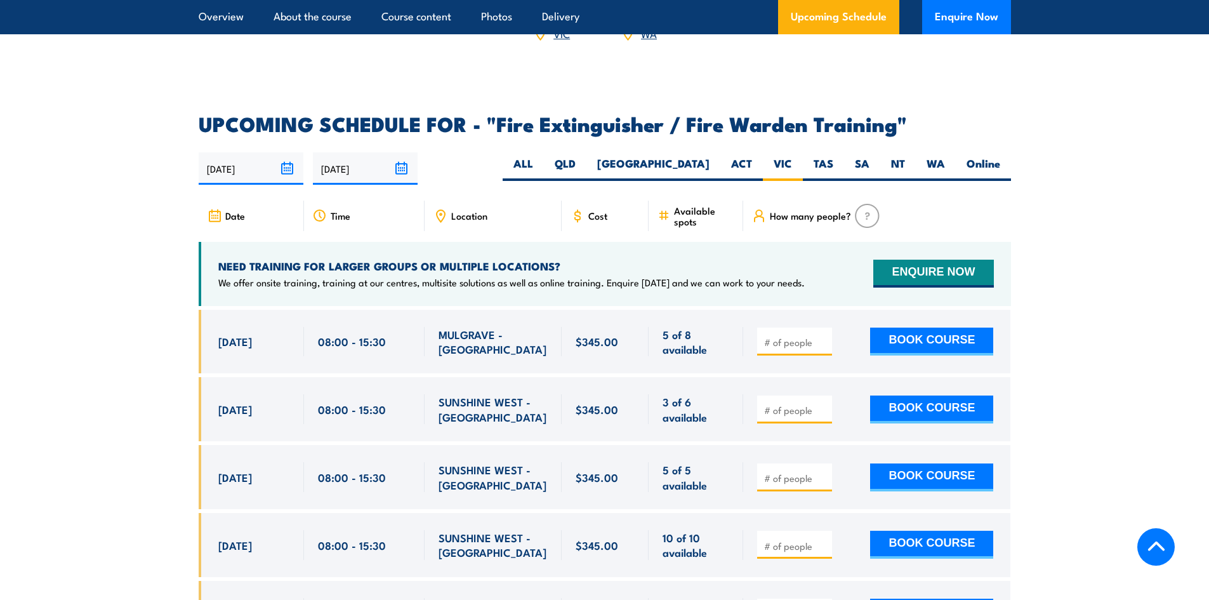
scroll to position [1958, 0]
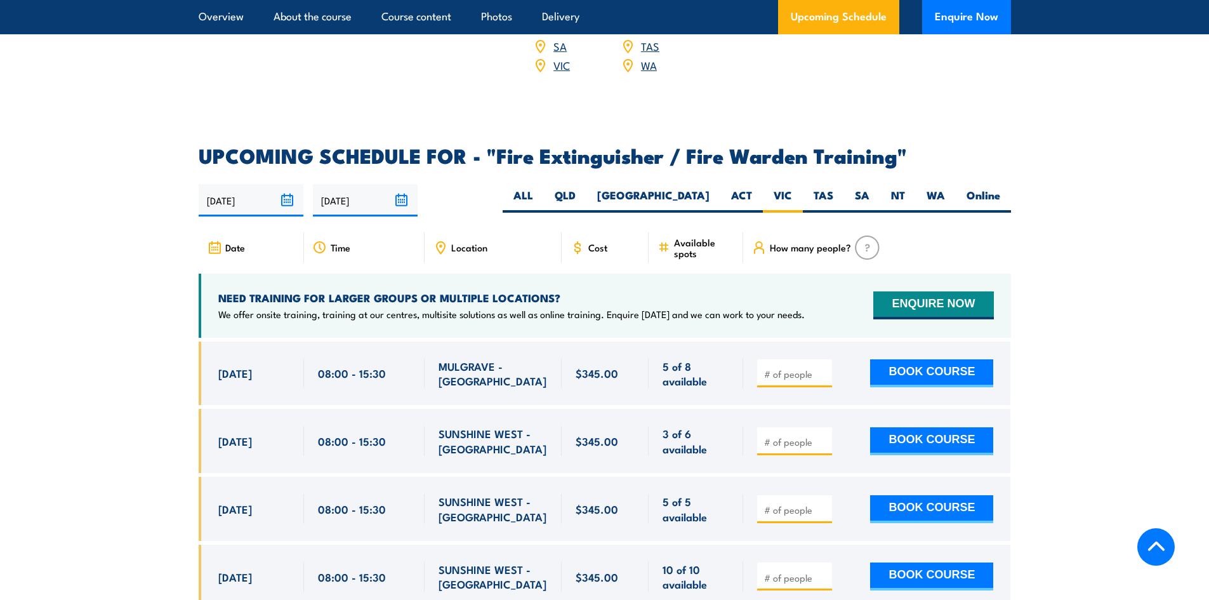
click at [452, 242] on span "Location" at bounding box center [469, 247] width 36 height 11
click at [443, 242] on icon at bounding box center [441, 247] width 8 height 11
click at [869, 236] on img at bounding box center [867, 248] width 25 height 24
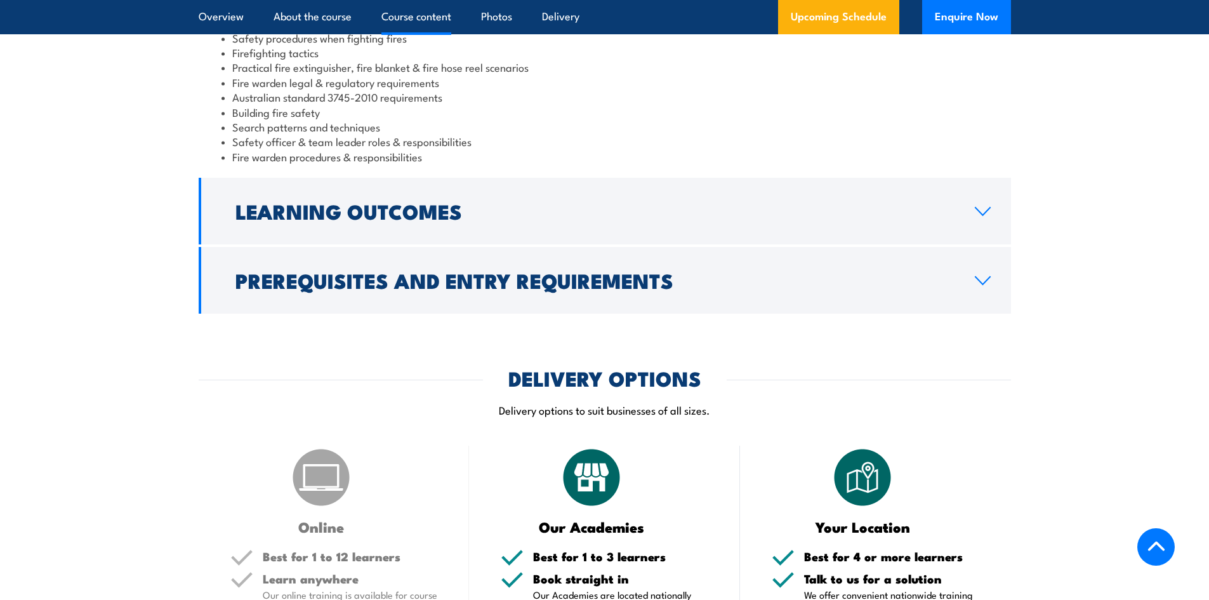
scroll to position [1196, 0]
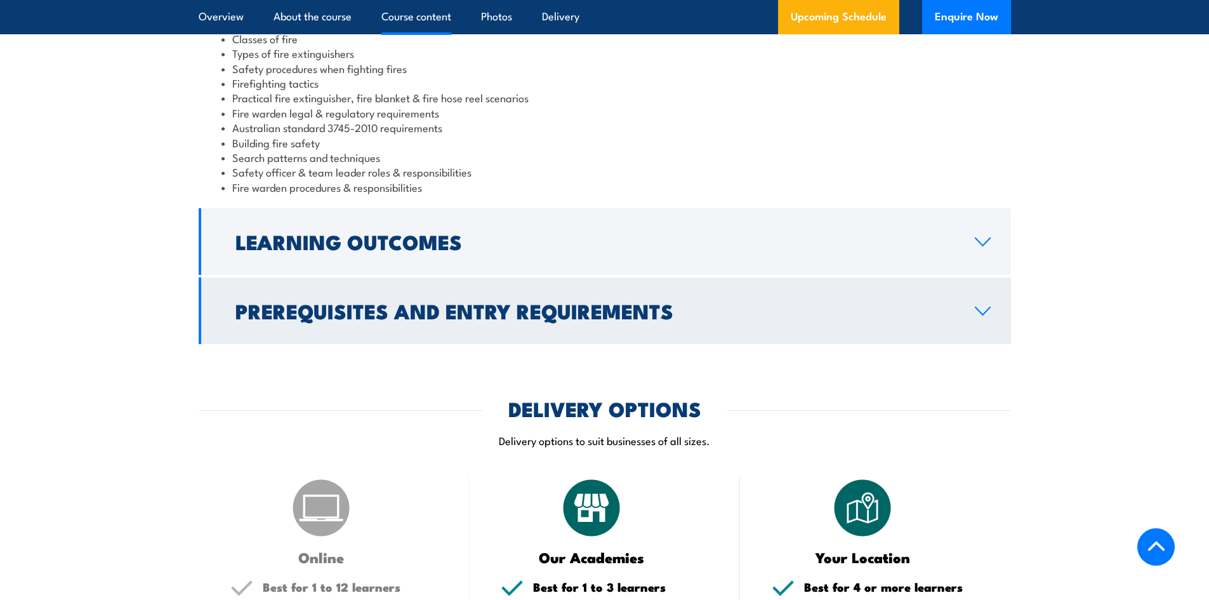
click at [381, 314] on h2 "Prerequisites and Entry Requirements" at bounding box center [595, 311] width 719 height 18
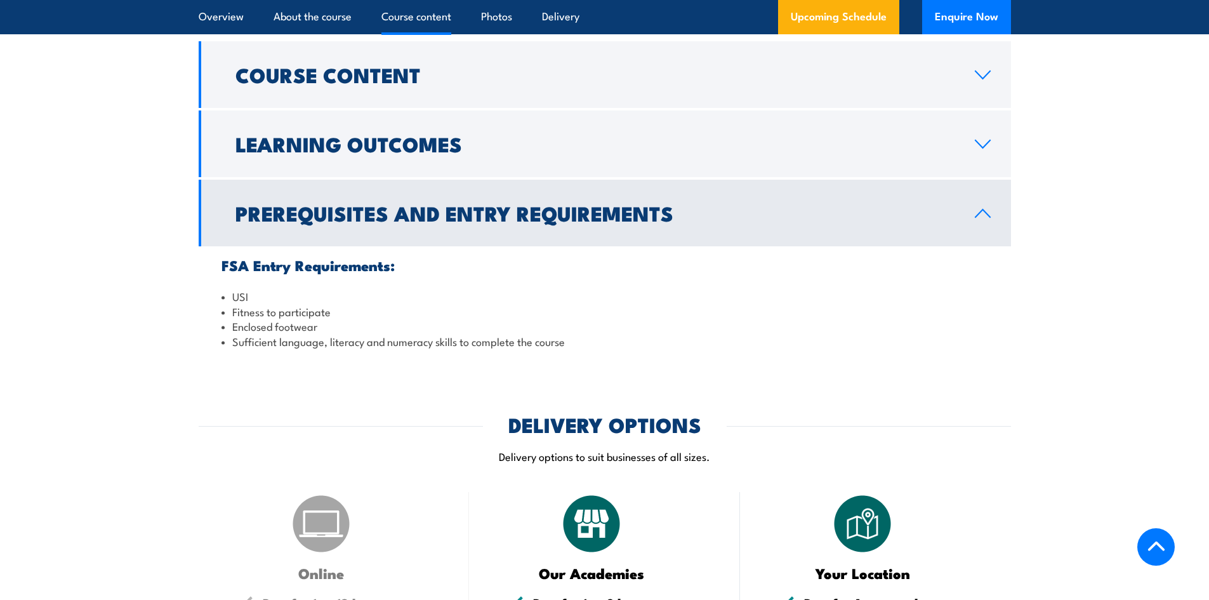
scroll to position [988, 0]
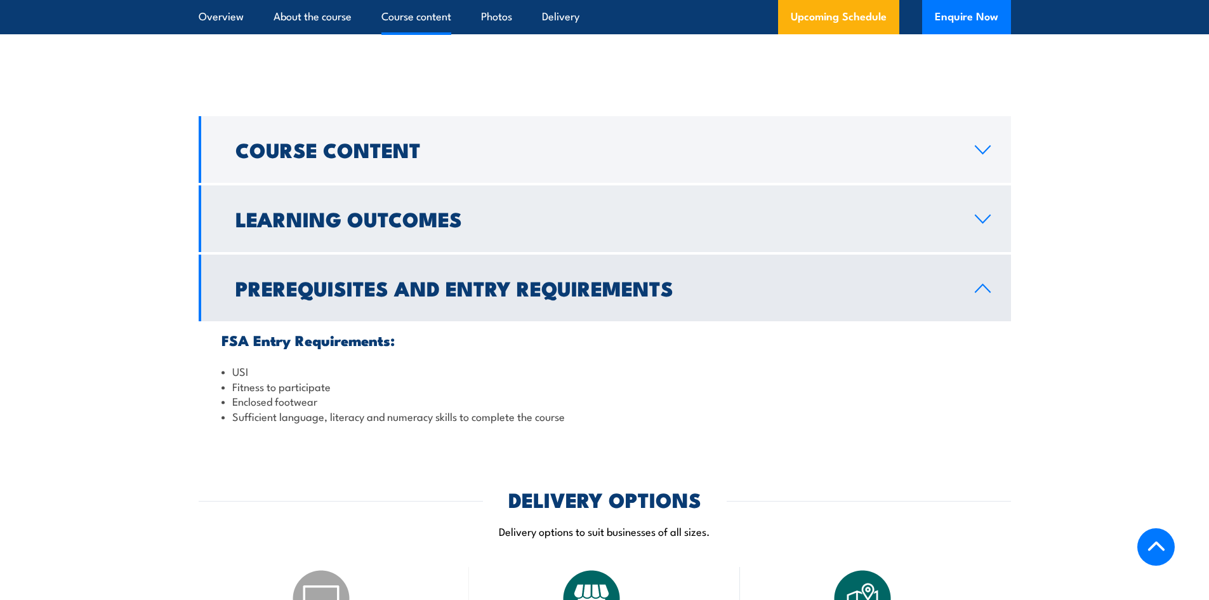
click at [364, 225] on h2 "Learning Outcomes" at bounding box center [595, 218] width 719 height 18
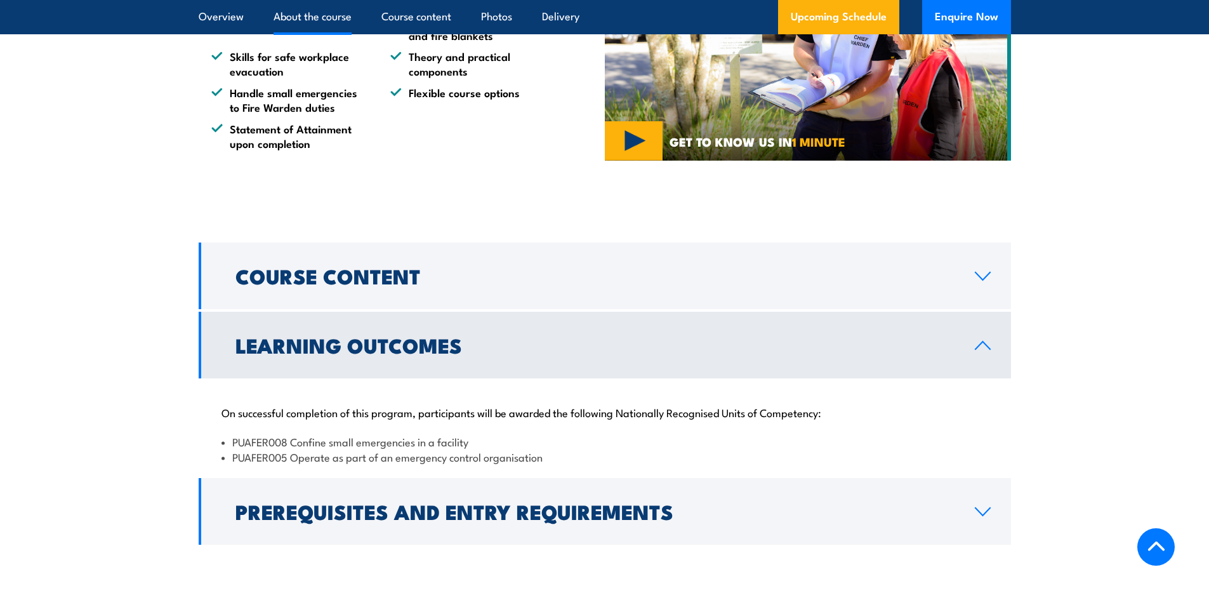
scroll to position [861, 0]
click at [966, 16] on button "Enquire Now" at bounding box center [966, 17] width 89 height 34
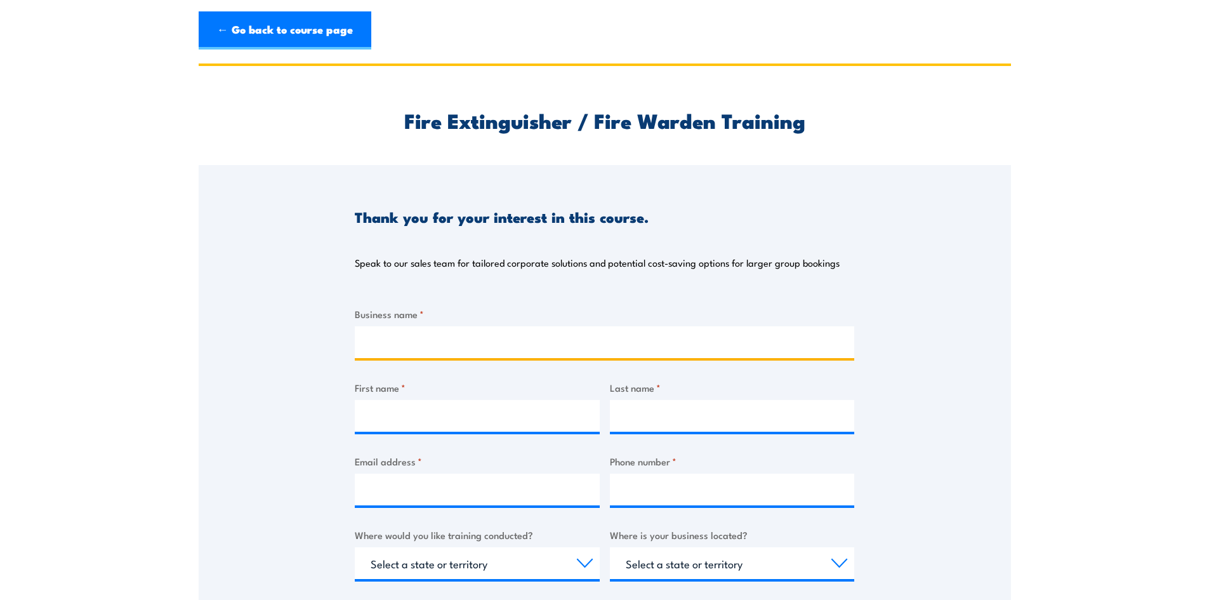
click at [378, 341] on input "Business name *" at bounding box center [605, 342] width 500 height 32
type input "Imp;lus Australia"
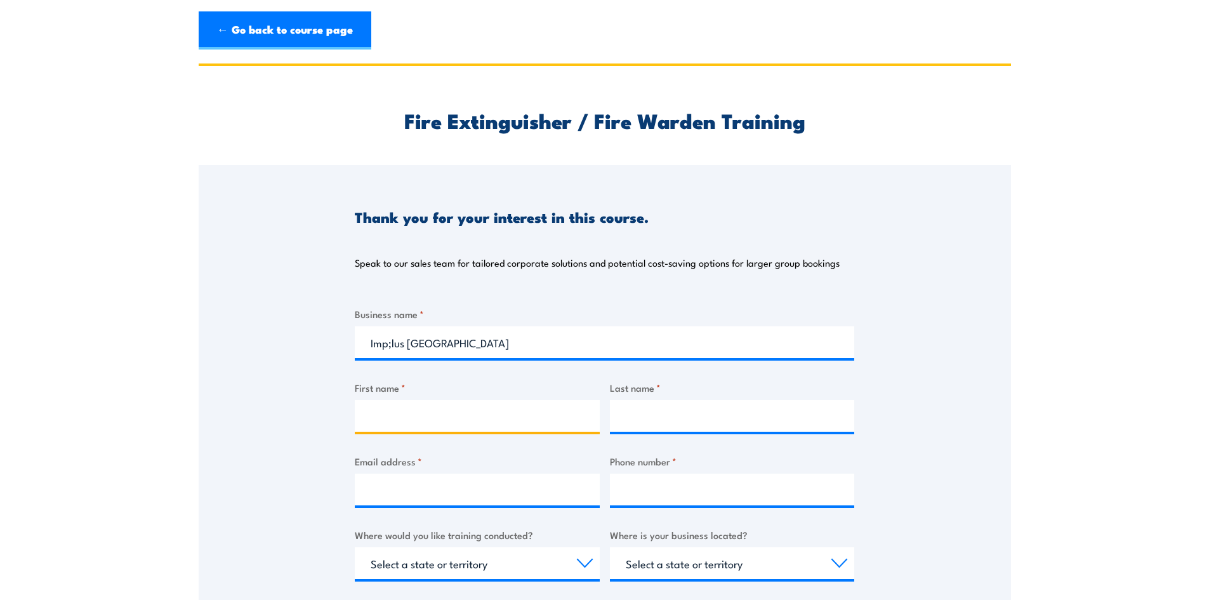
click at [401, 418] on input "First name *" at bounding box center [477, 416] width 245 height 32
type input "[PERSON_NAME]"
type input "Kent"
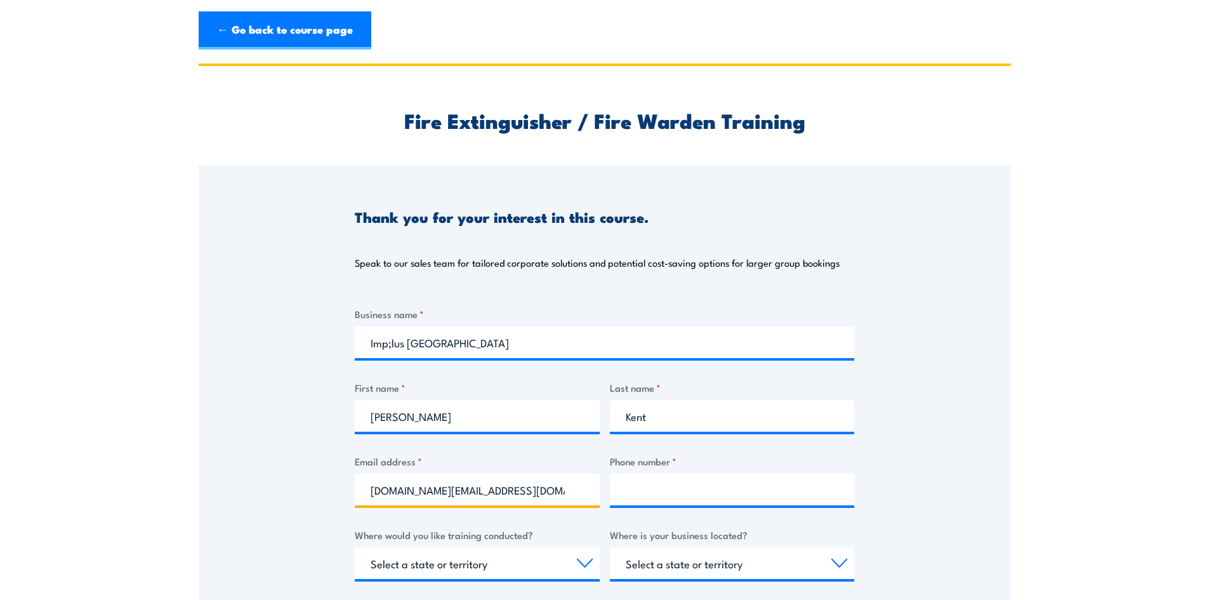
type input "[DOMAIN_NAME][EMAIL_ADDRESS][DOMAIN_NAME]"
click at [647, 493] on input "Phone number *" at bounding box center [732, 490] width 245 height 32
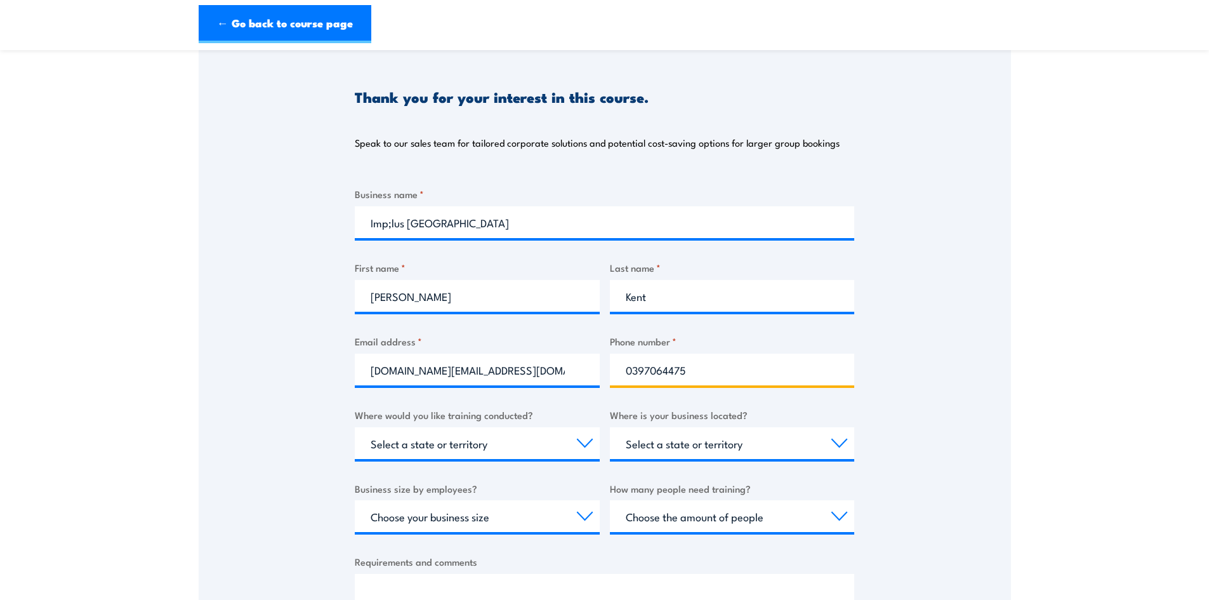
scroll to position [127, 0]
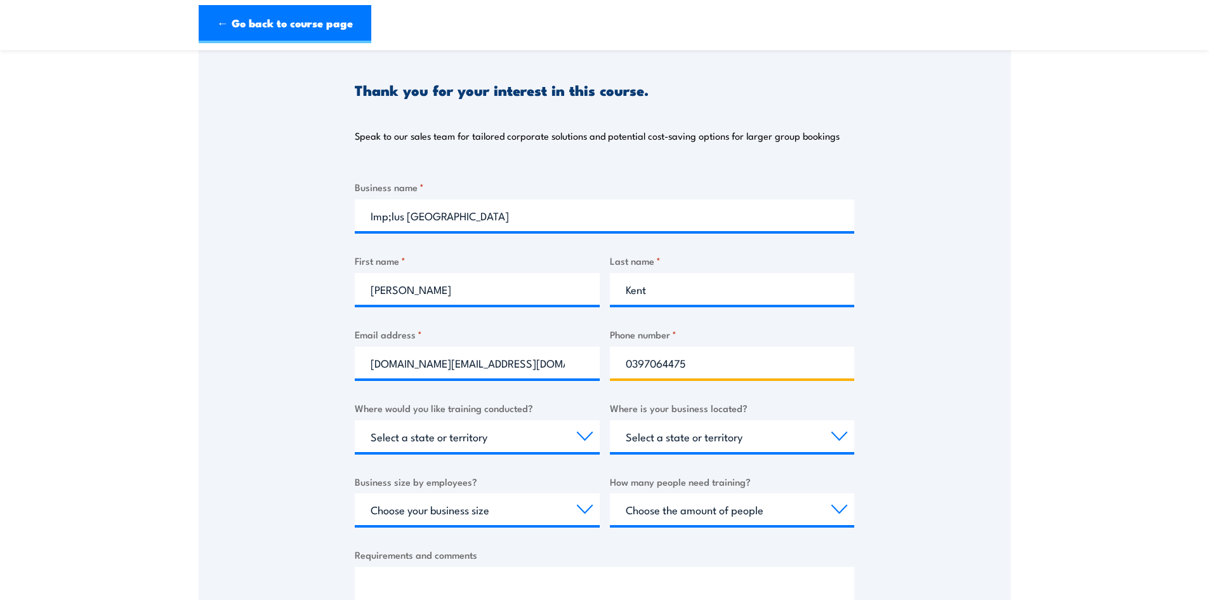
type input "0397064475"
click at [458, 440] on select "Select a state or territory Nationally - multiple locations [GEOGRAPHIC_DATA] […" at bounding box center [477, 436] width 245 height 32
select select "VIC"
click at [355, 420] on select "Select a state or territory Nationally - multiple locations [GEOGRAPHIC_DATA] […" at bounding box center [477, 436] width 245 height 32
click at [657, 441] on select "Select a state or territory [GEOGRAPHIC_DATA] [GEOGRAPHIC_DATA] [GEOGRAPHIC_DAT…" at bounding box center [732, 436] width 245 height 32
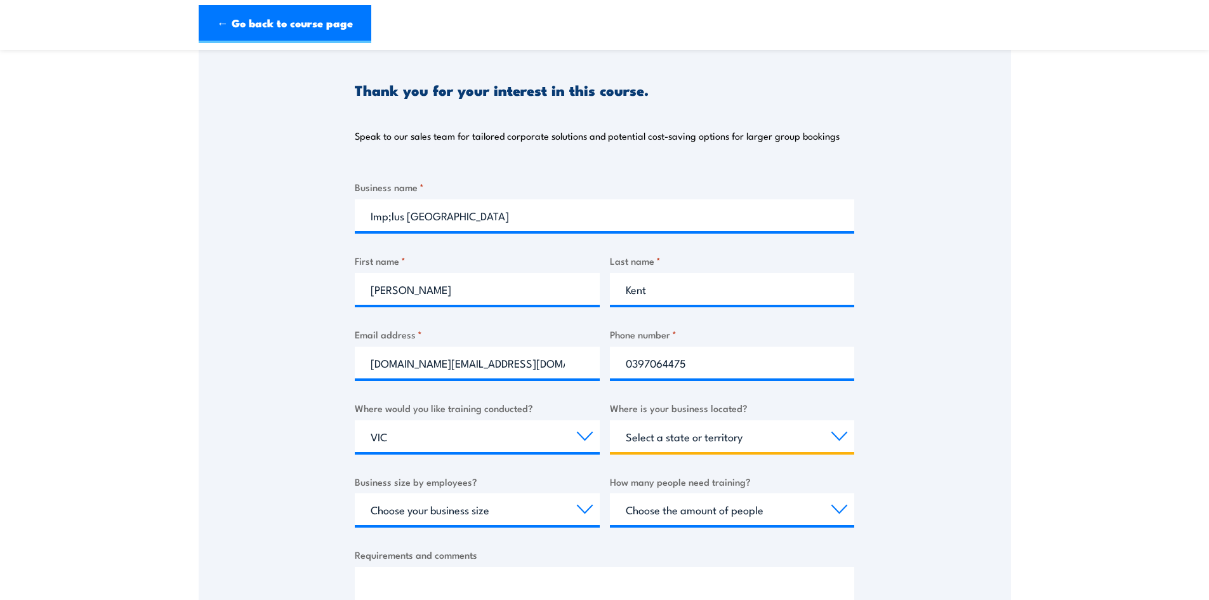
select select "VIC"
click at [610, 420] on select "Select a state or territory [GEOGRAPHIC_DATA] [GEOGRAPHIC_DATA] [GEOGRAPHIC_DAT…" at bounding box center [732, 436] width 245 height 32
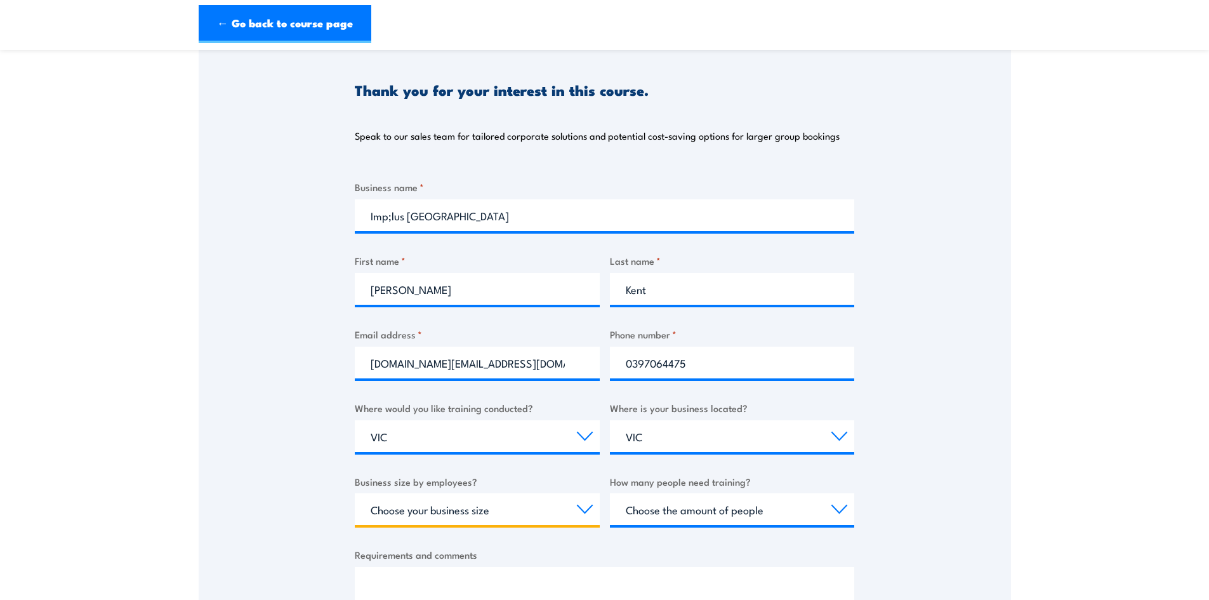
click at [401, 511] on select "Choose your business size 1 to 19 20 to 199 200+" at bounding box center [477, 509] width 245 height 32
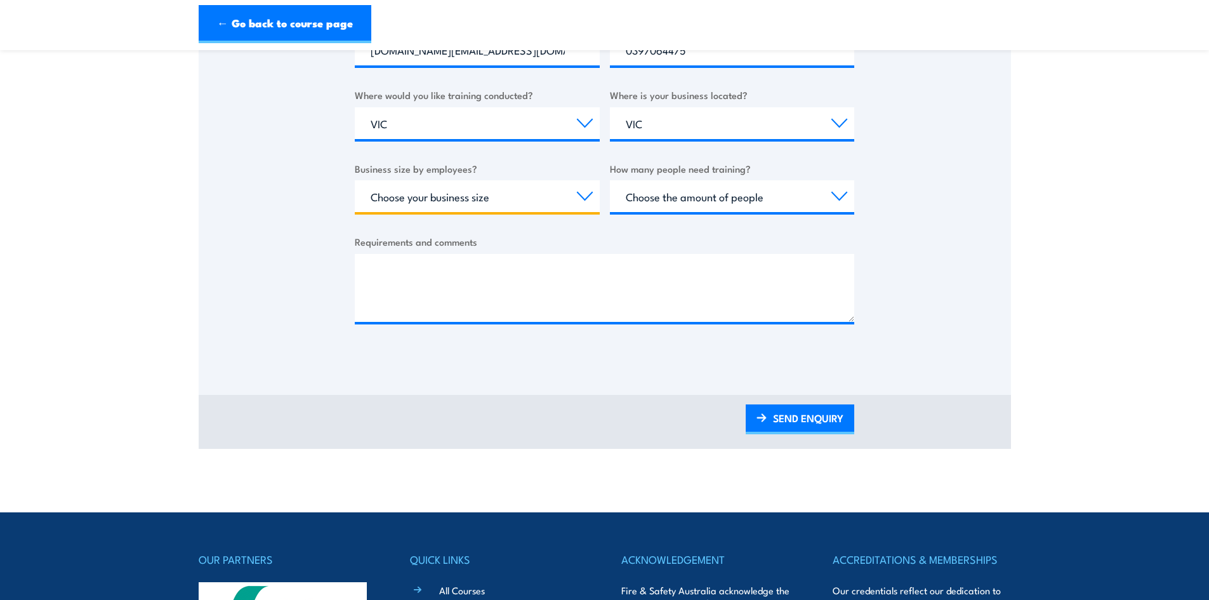
scroll to position [444, 0]
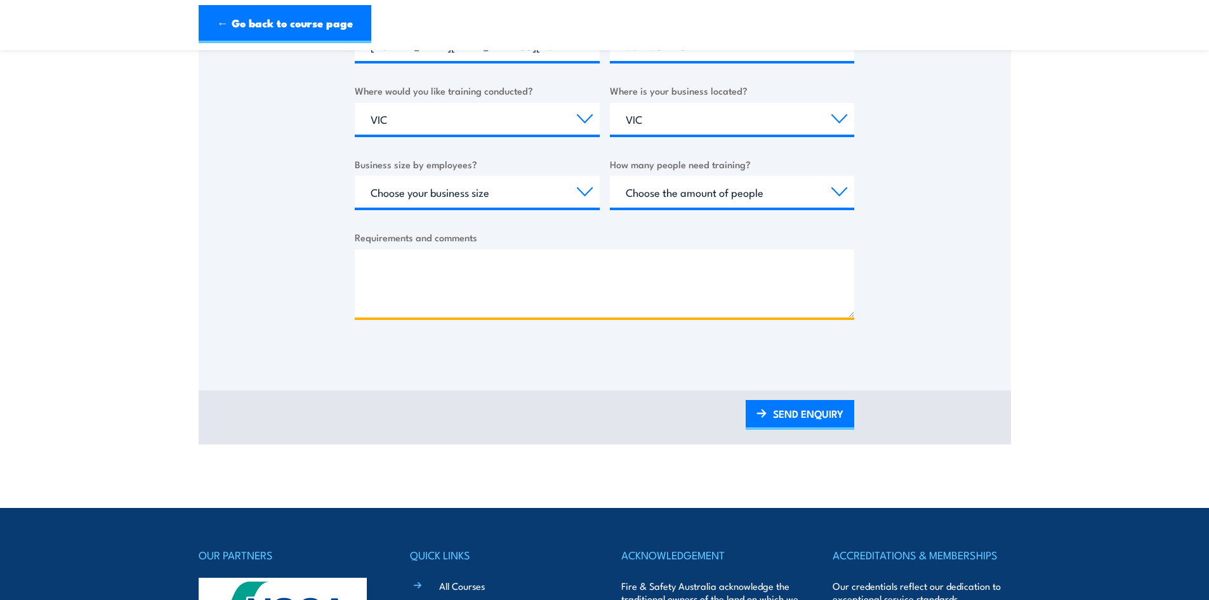
click at [392, 272] on textarea "Requirements and comments" at bounding box center [605, 283] width 500 height 68
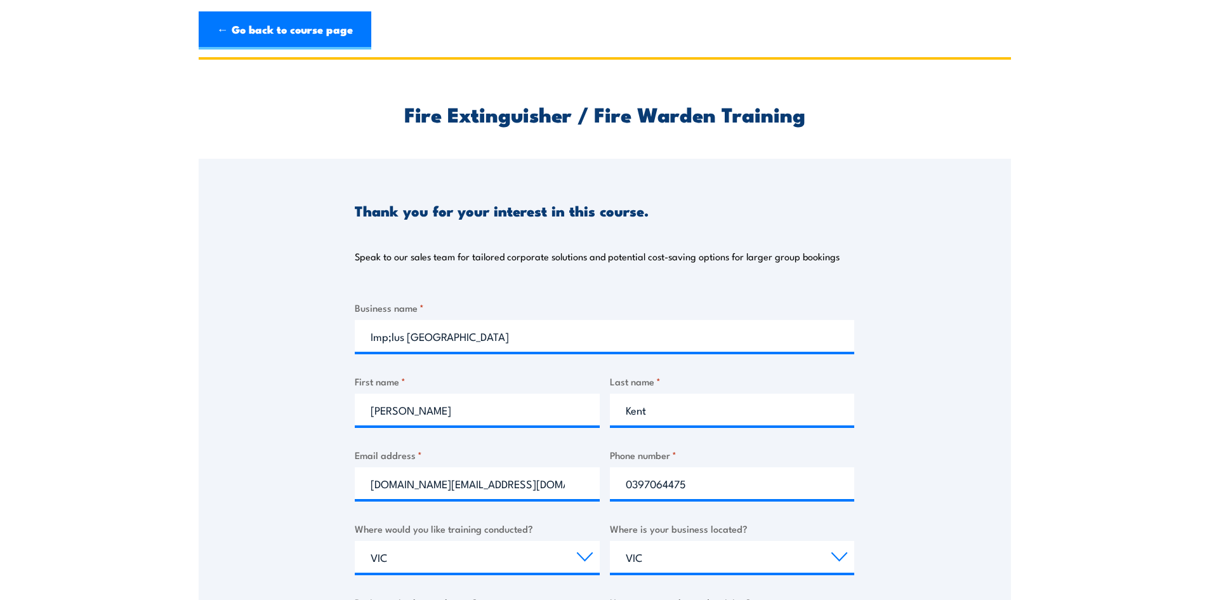
scroll to position [0, 0]
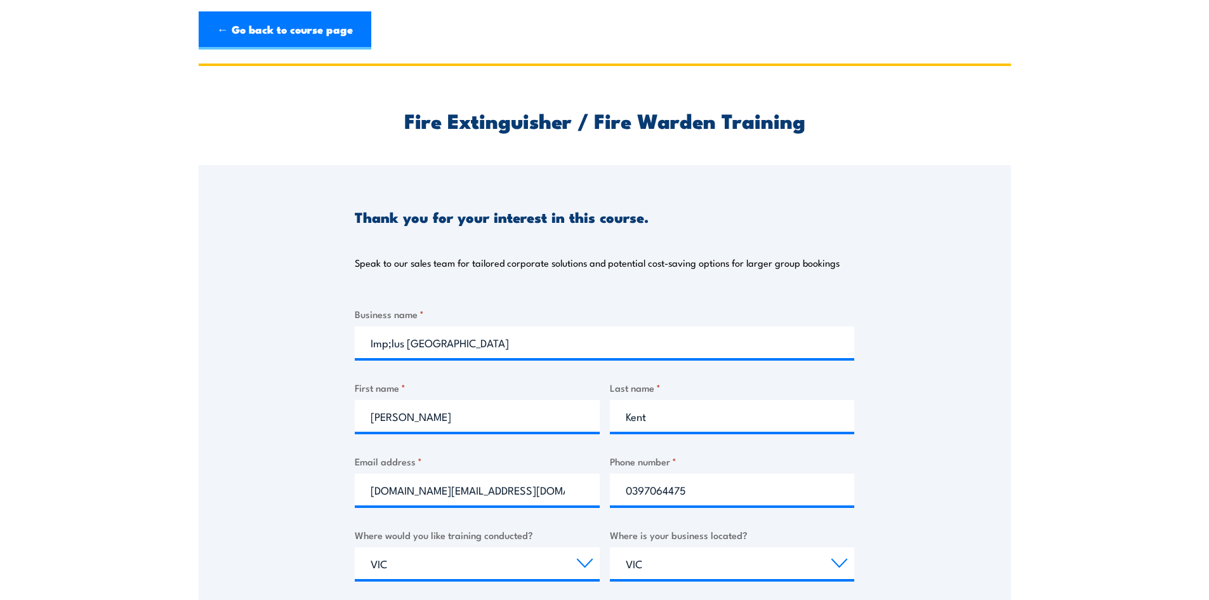
type textarea "We have someone who we need to train as a Chief Fire Warden. Do they need to th…"
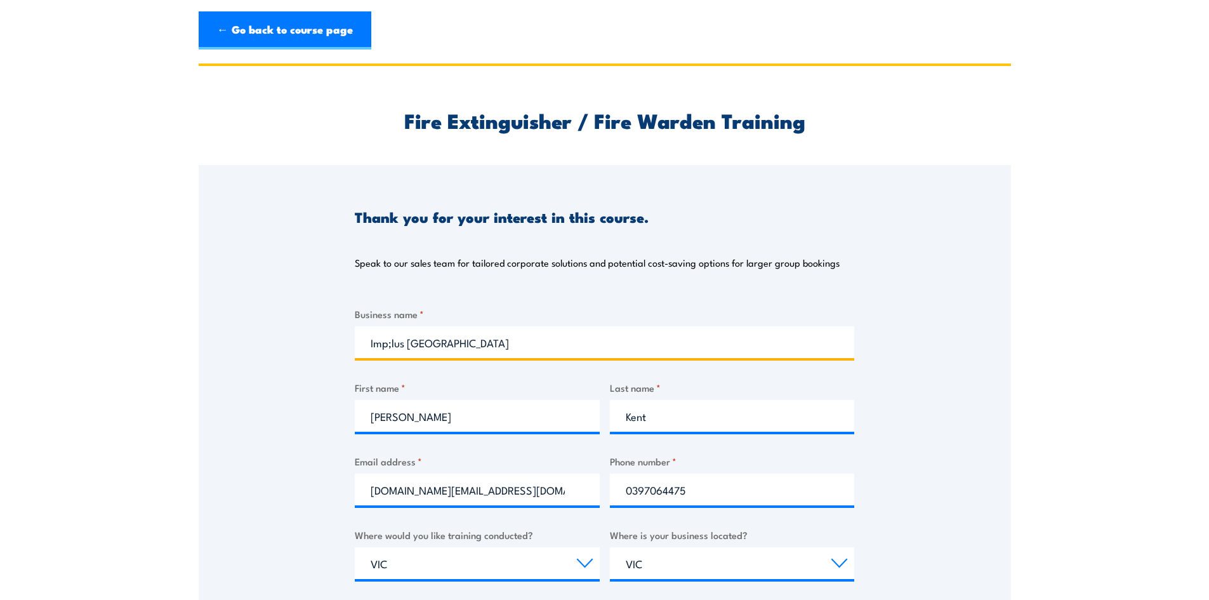
drag, startPoint x: 389, startPoint y: 343, endPoint x: 389, endPoint y: 357, distance: 14.0
click at [389, 342] on input "Imp;lus Australia" at bounding box center [605, 342] width 500 height 32
type input "Implus Australia"
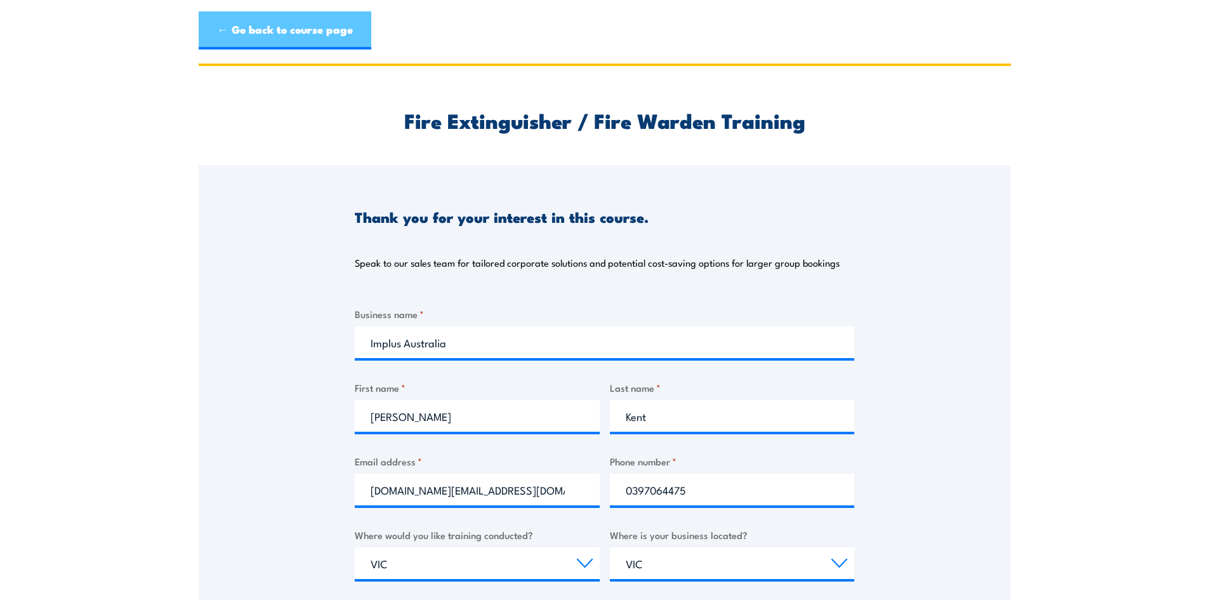
click at [264, 24] on link "← Go back to course page" at bounding box center [285, 30] width 173 height 38
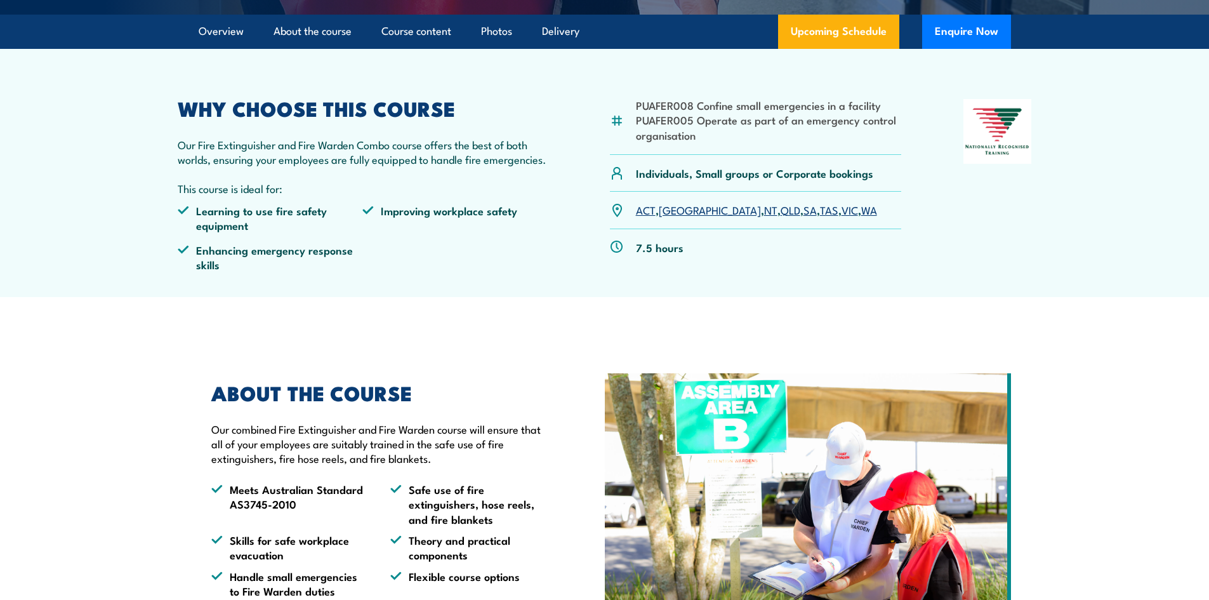
scroll to position [180, 0]
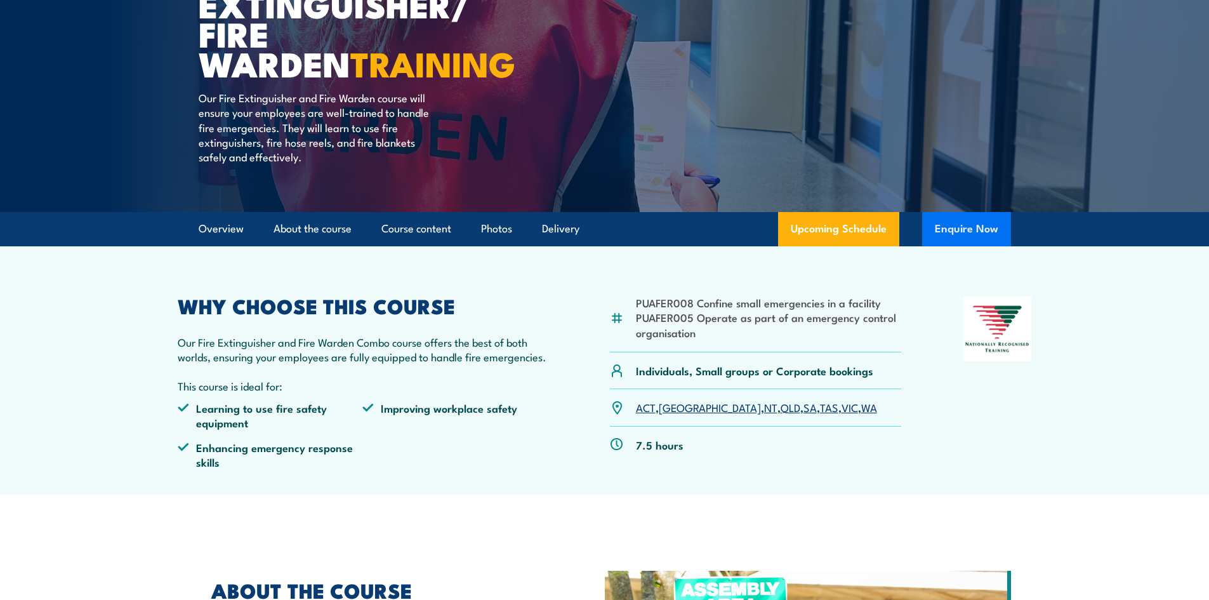
click at [977, 233] on button "Enquire Now" at bounding box center [966, 229] width 89 height 34
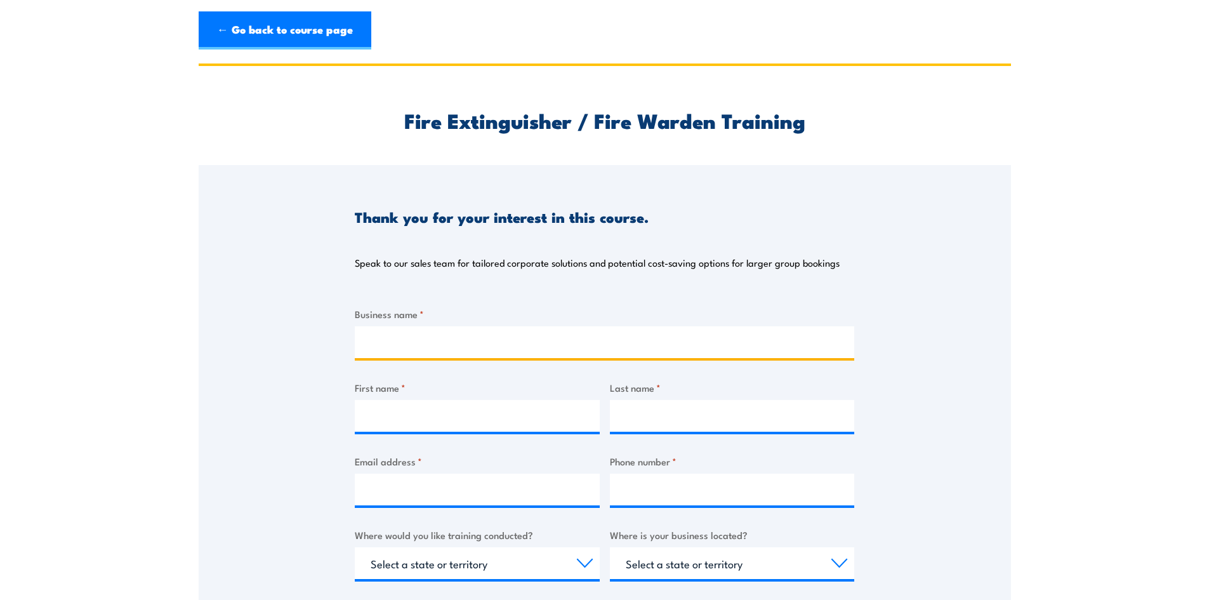
click at [392, 336] on input "Business name *" at bounding box center [605, 342] width 500 height 32
type input "m"
type input "Implus Australia"
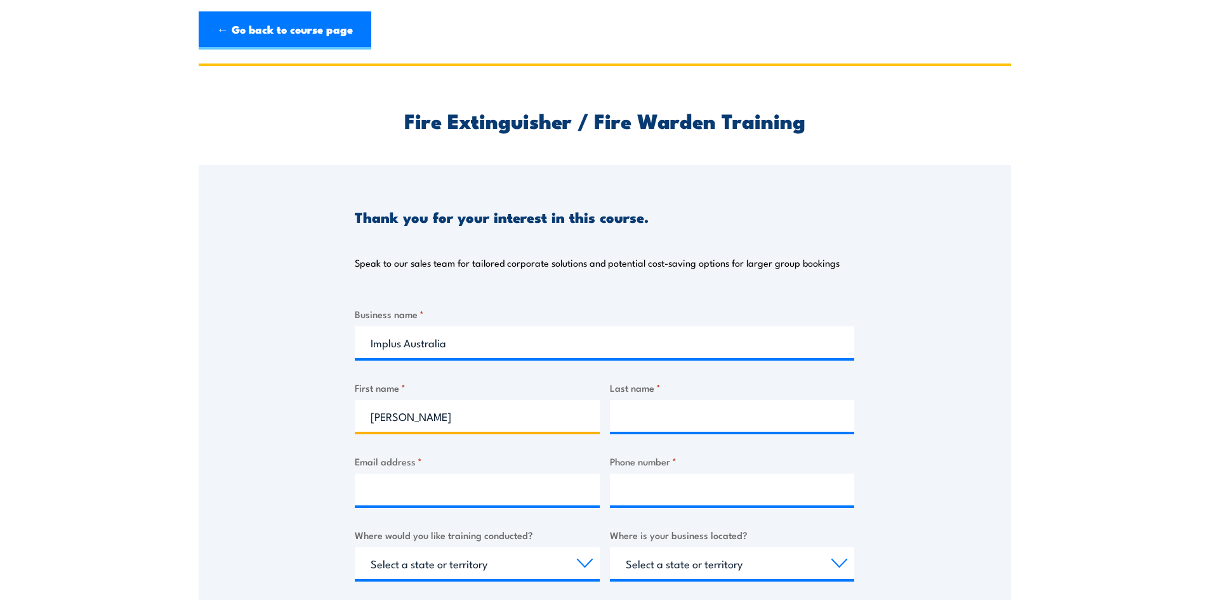
type input "[PERSON_NAME]"
type input "Kenbt"
type input "r"
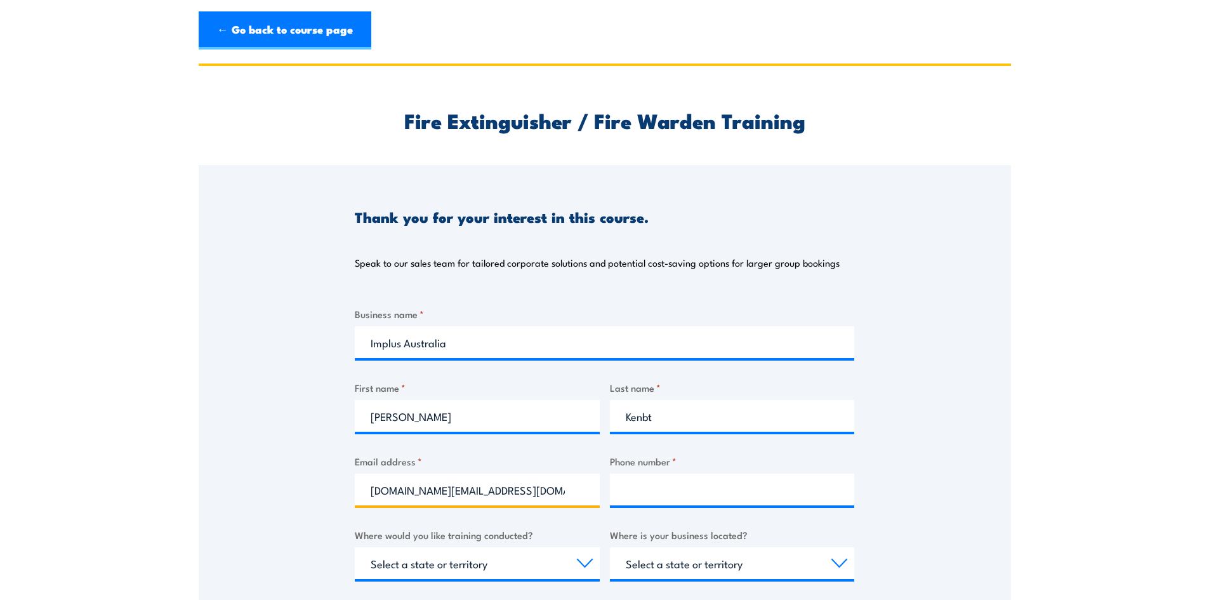
type input "[DOMAIN_NAME][EMAIL_ADDRESS][DOMAIN_NAME]"
click at [644, 489] on input "Phone number *" at bounding box center [732, 490] width 245 height 32
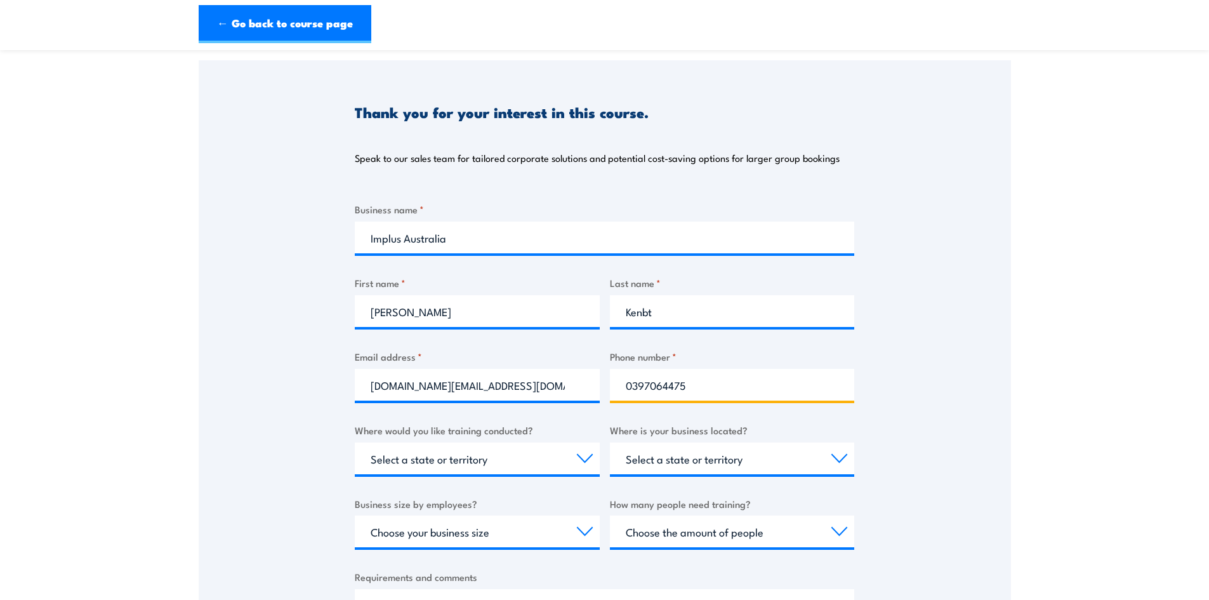
scroll to position [127, 0]
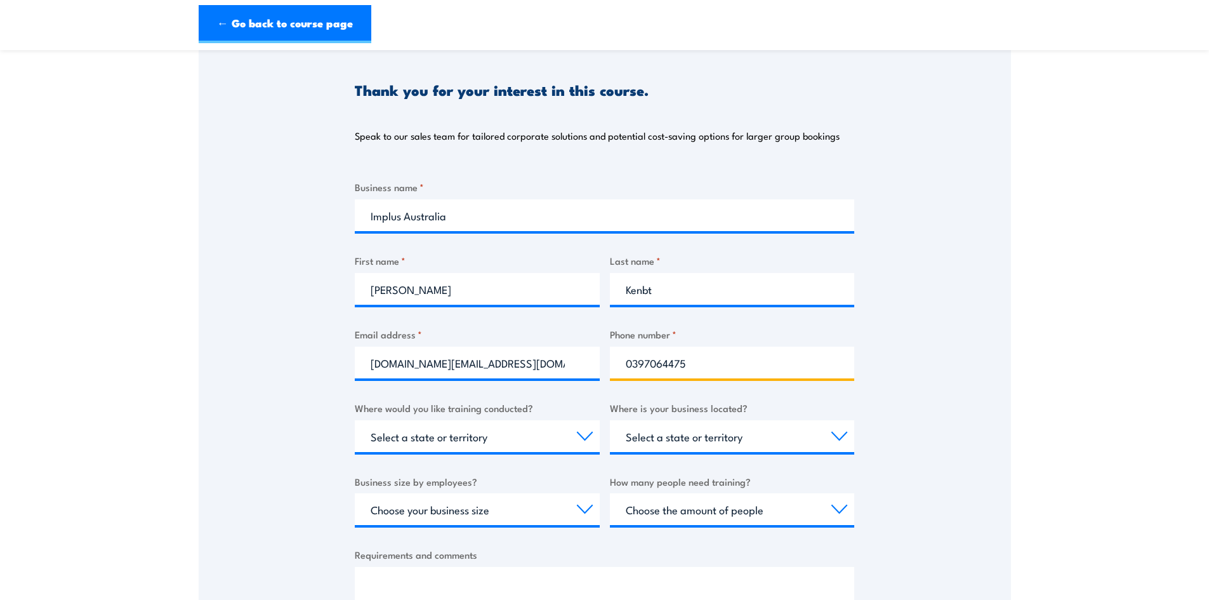
type input "0397064475"
click at [458, 430] on select "Select a state or territory Nationally - multiple locations [GEOGRAPHIC_DATA] […" at bounding box center [477, 436] width 245 height 32
select select "VIC"
click at [355, 420] on select "Select a state or territory Nationally - multiple locations [GEOGRAPHIC_DATA] […" at bounding box center [477, 436] width 245 height 32
click at [692, 435] on select "Select a state or territory [GEOGRAPHIC_DATA] [GEOGRAPHIC_DATA] [GEOGRAPHIC_DAT…" at bounding box center [732, 436] width 245 height 32
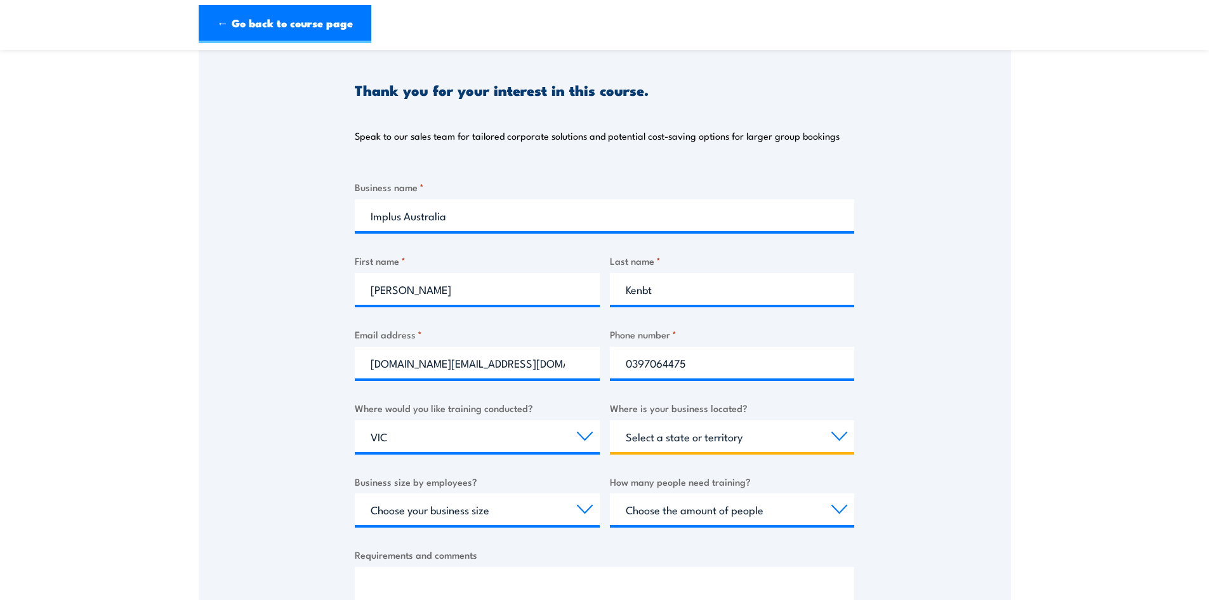
select select "VIC"
click at [610, 420] on select "Select a state or territory [GEOGRAPHIC_DATA] [GEOGRAPHIC_DATA] [GEOGRAPHIC_DAT…" at bounding box center [732, 436] width 245 height 32
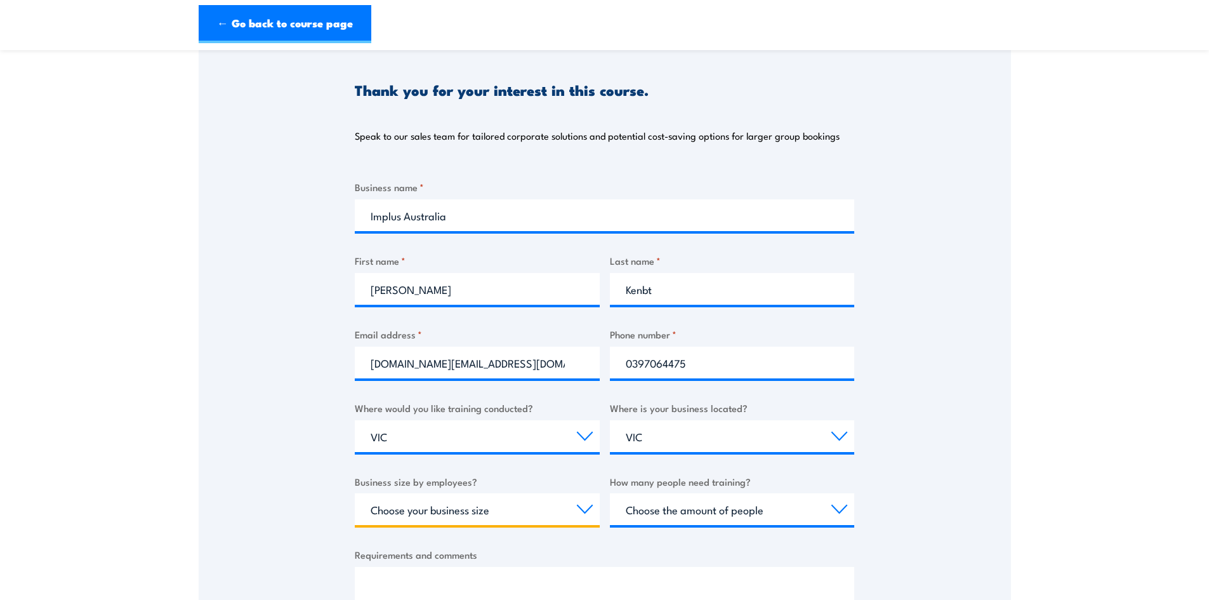
click at [407, 509] on select "Choose your business size 1 to 19 20 to 199 200+" at bounding box center [477, 509] width 245 height 32
select select "20 to 199"
click at [355, 493] on select "Choose your business size 1 to 19 20 to 199 200+" at bounding box center [477, 509] width 245 height 32
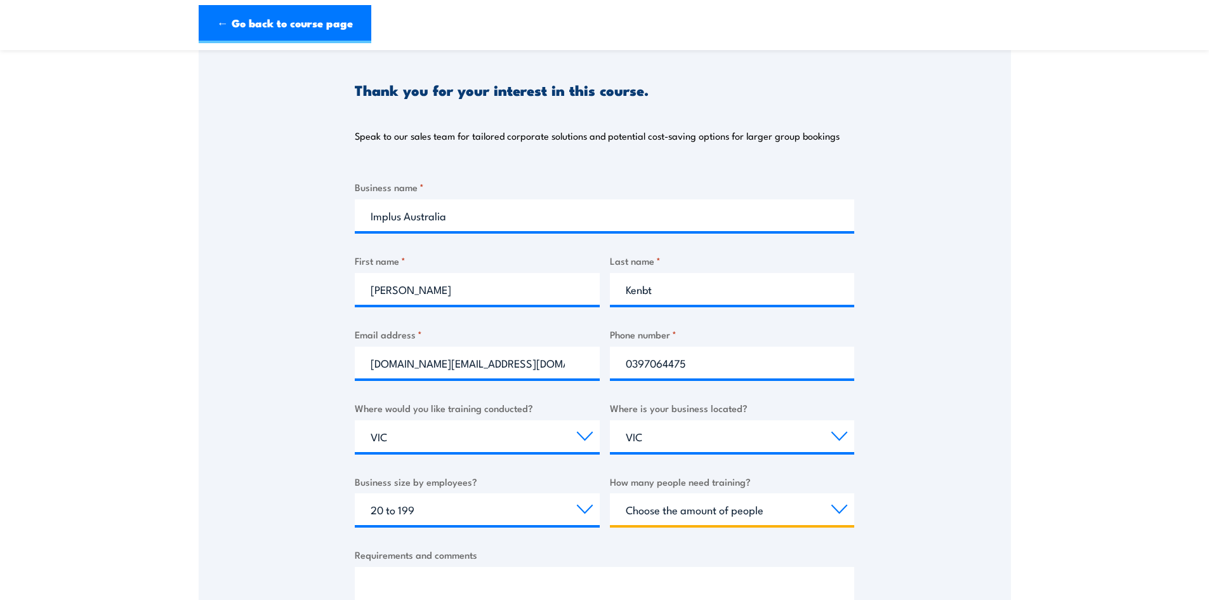
click at [651, 513] on select "Choose the amount of people 1 to 4 5 to 19 20+" at bounding box center [732, 509] width 245 height 32
select select "1 to 4"
click at [610, 493] on select "Choose the amount of people 1 to 4 5 to 19 20+" at bounding box center [732, 509] width 245 height 32
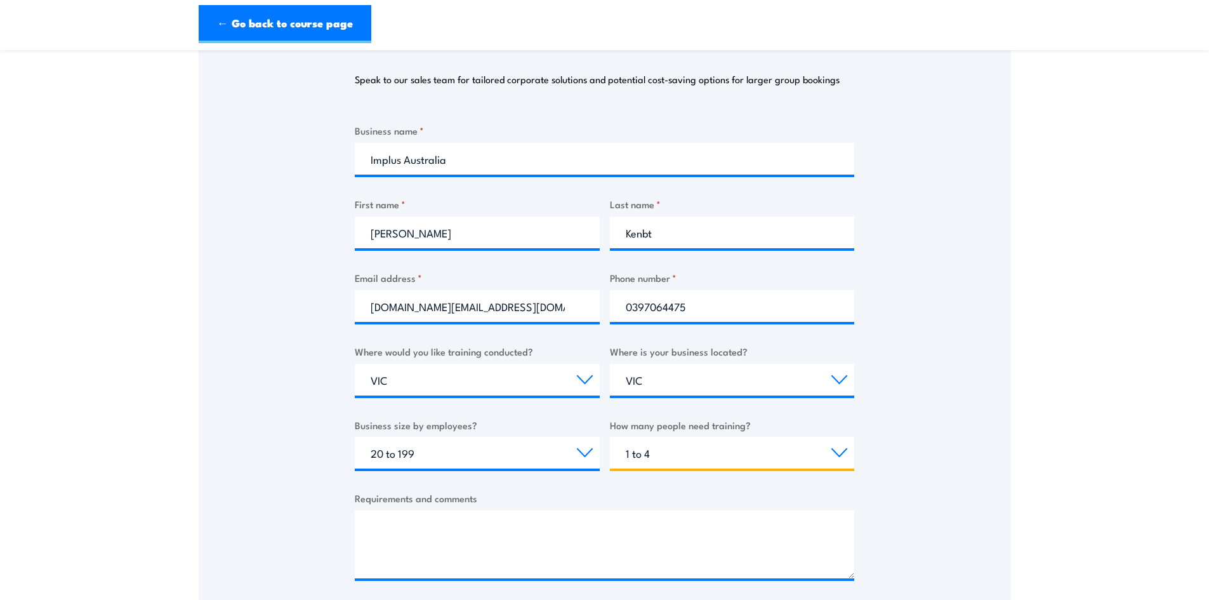
scroll to position [254, 0]
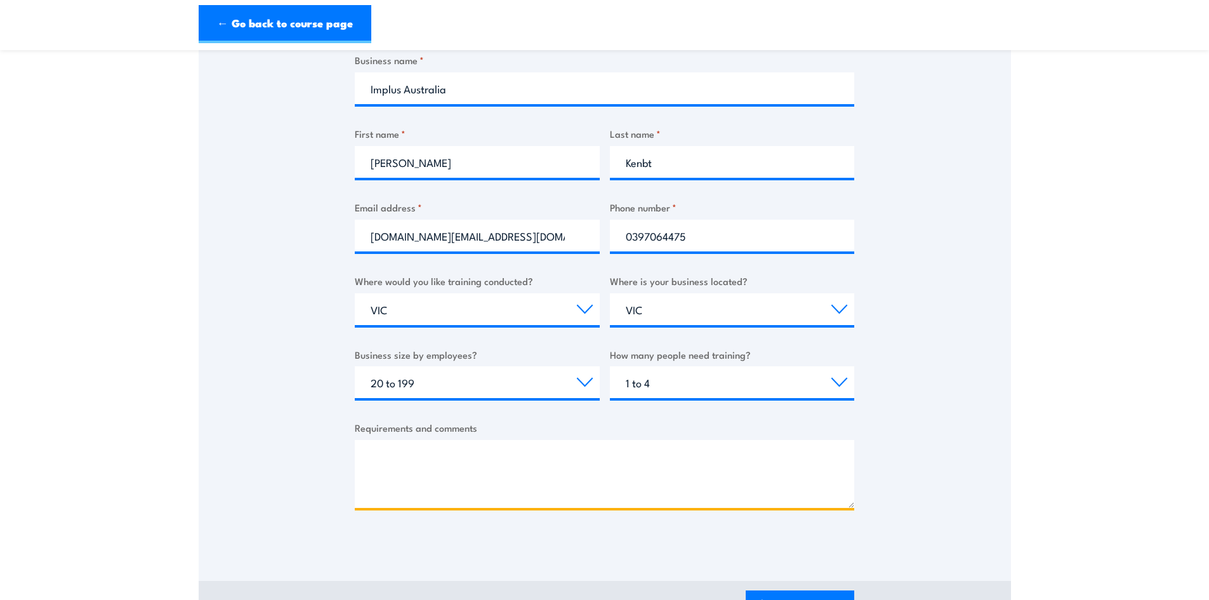
click at [405, 445] on textarea "Requirements and comments" at bounding box center [605, 474] width 500 height 68
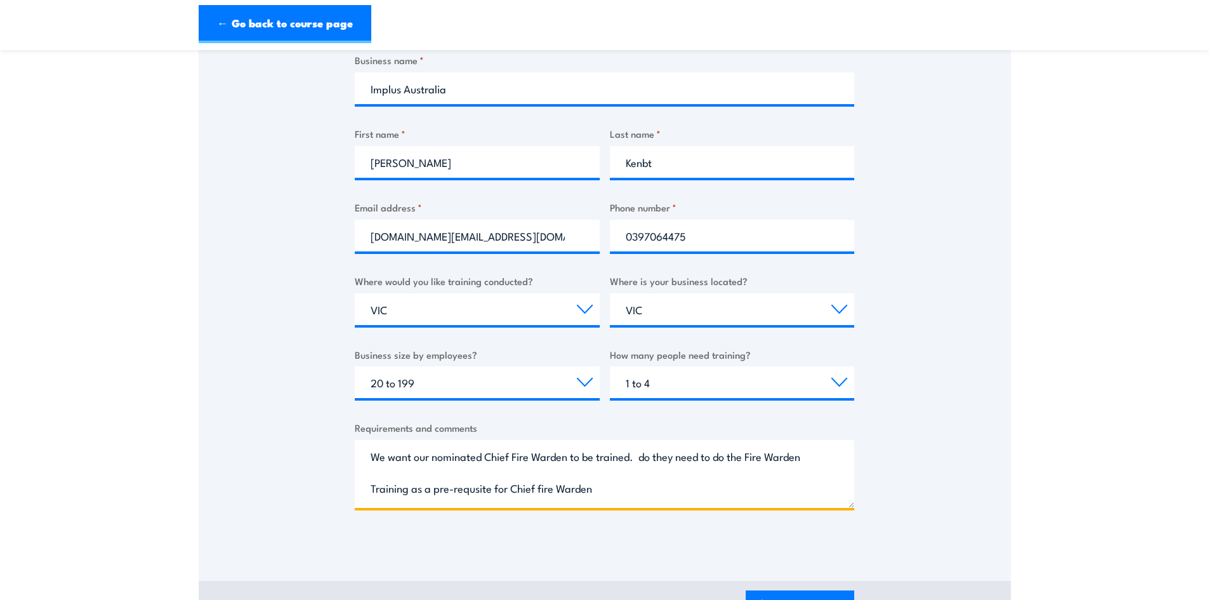
click at [475, 488] on textarea "We want our nominated Chief Fire Warden to be trained. do they need to do the F…" at bounding box center [605, 474] width 500 height 68
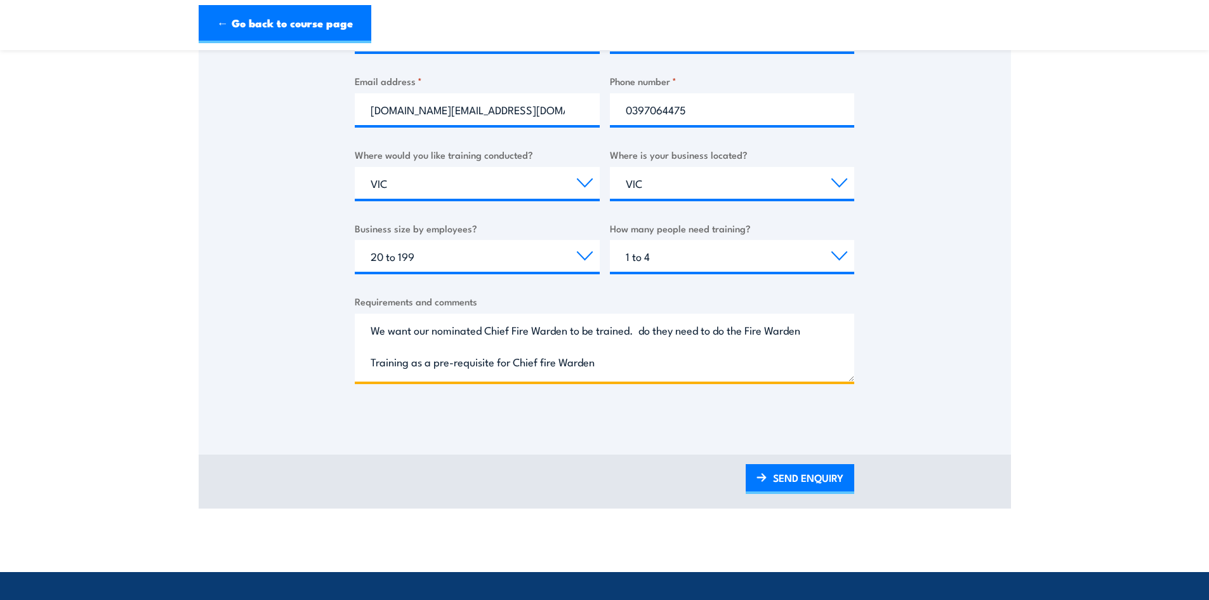
scroll to position [381, 0]
type textarea "We want our nominated Chief Fire Warden to be trained. do they need to do the F…"
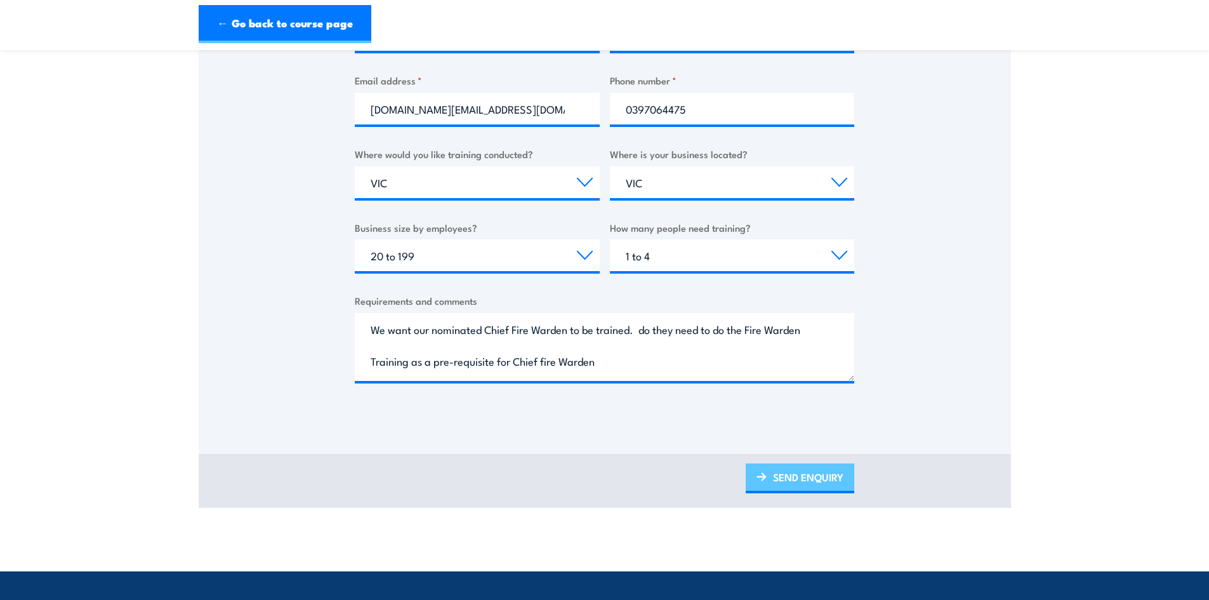
click at [790, 474] on link "SEND ENQUIRY" at bounding box center [800, 478] width 109 height 30
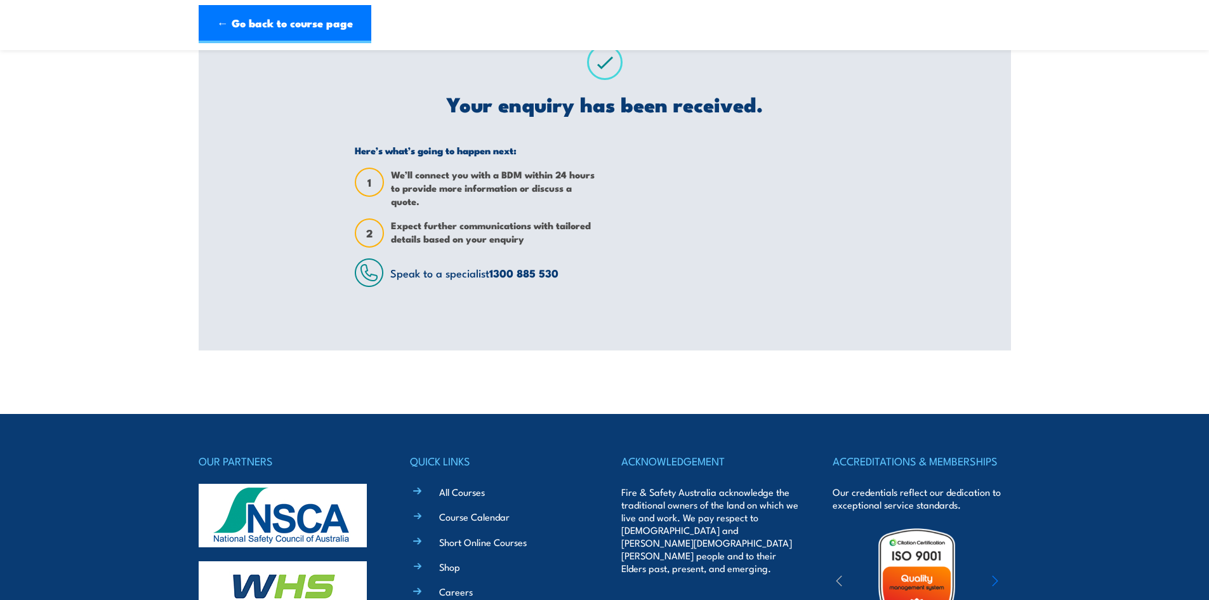
scroll to position [0, 0]
